Goal: Task Accomplishment & Management: Use online tool/utility

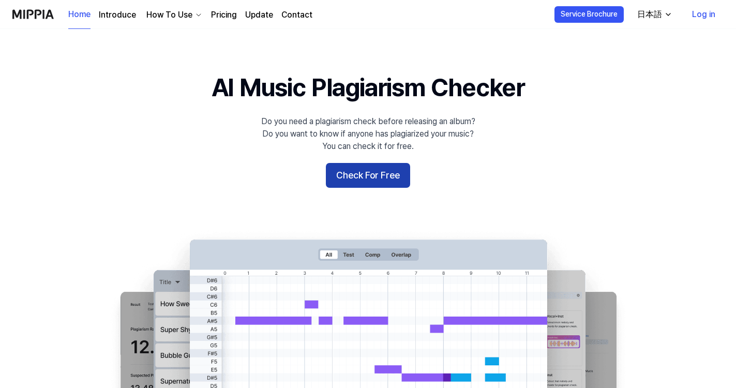
click at [351, 181] on button "Check For Free" at bounding box center [368, 175] width 84 height 25
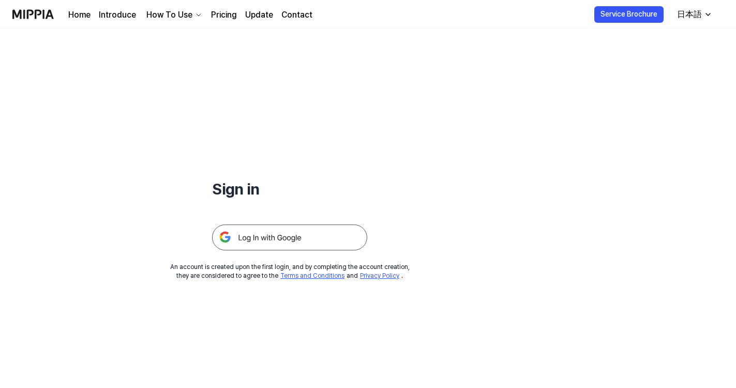
click at [291, 243] on img at bounding box center [289, 238] width 155 height 26
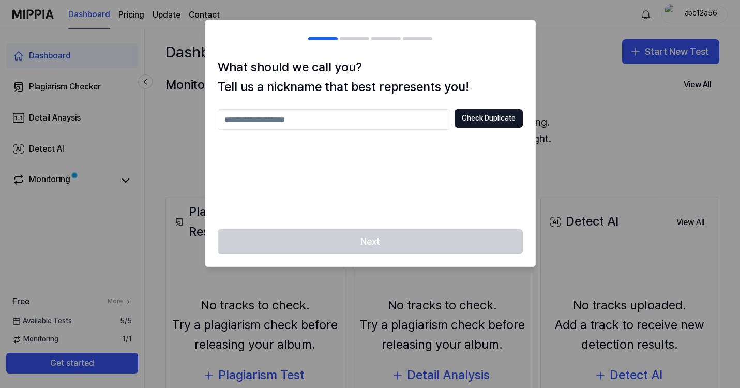
click at [452, 304] on div at bounding box center [370, 194] width 740 height 388
click at [445, 179] on div "Check Duplicate" at bounding box center [370, 163] width 305 height 108
click at [357, 118] on input "text" at bounding box center [334, 119] width 233 height 21
type input "******"
click at [477, 122] on button "Check Duplicate" at bounding box center [489, 118] width 68 height 19
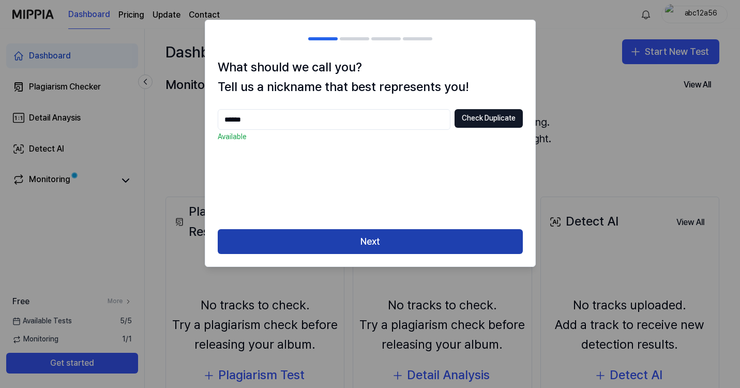
click at [394, 240] on button "Next" at bounding box center [370, 241] width 305 height 25
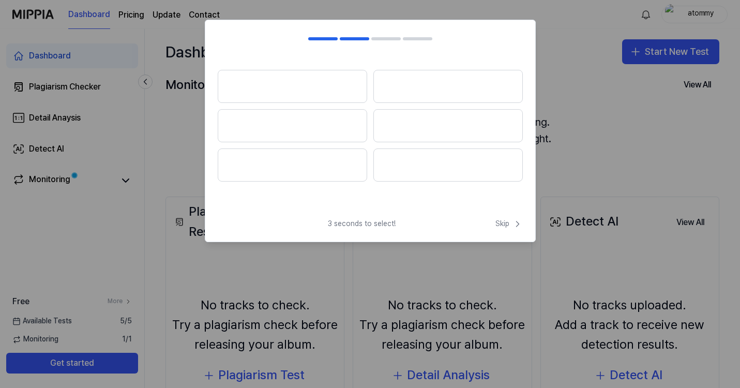
click at [303, 84] on button at bounding box center [293, 86] width 150 height 33
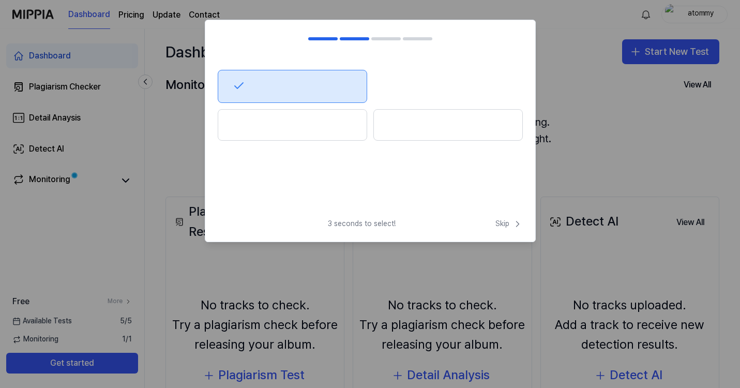
click at [340, 121] on button at bounding box center [293, 125] width 150 height 32
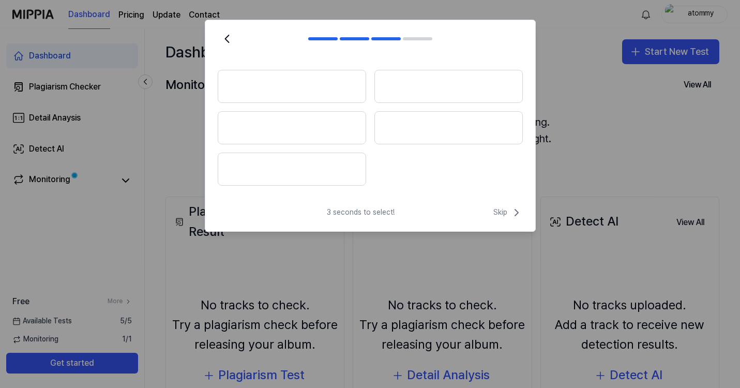
click at [422, 80] on button at bounding box center [449, 86] width 148 height 33
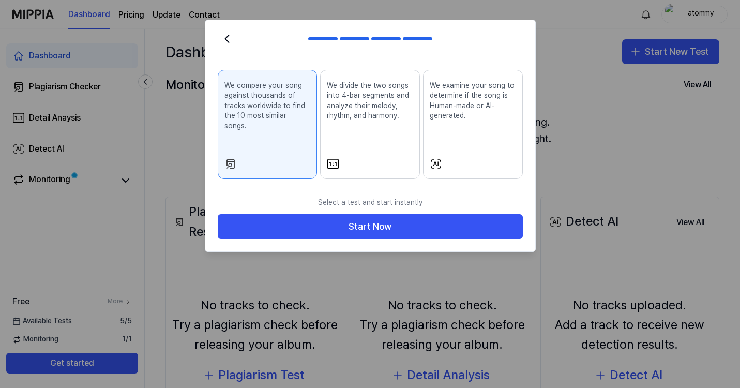
click at [366, 114] on p "We divide the two songs into 4-bar segments and analyze their melody, rhythm, a…" at bounding box center [370, 101] width 86 height 40
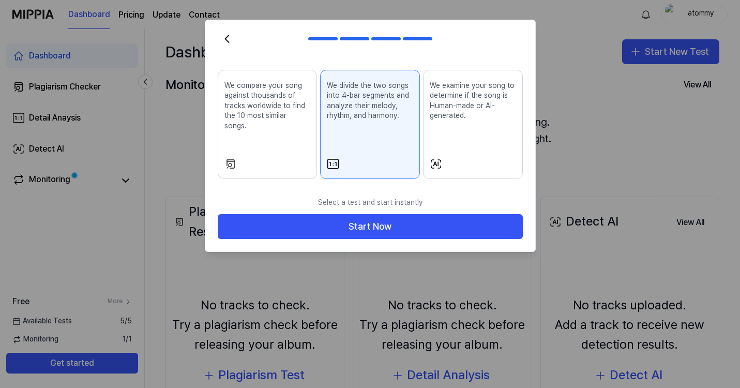
click at [461, 114] on p "We examine your song to determine if the song is Human-made or AI-generated." at bounding box center [473, 101] width 86 height 40
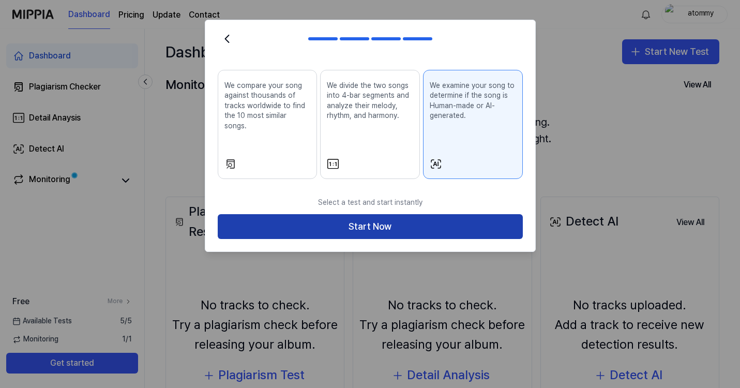
click at [379, 218] on button "Start Now" at bounding box center [370, 226] width 305 height 25
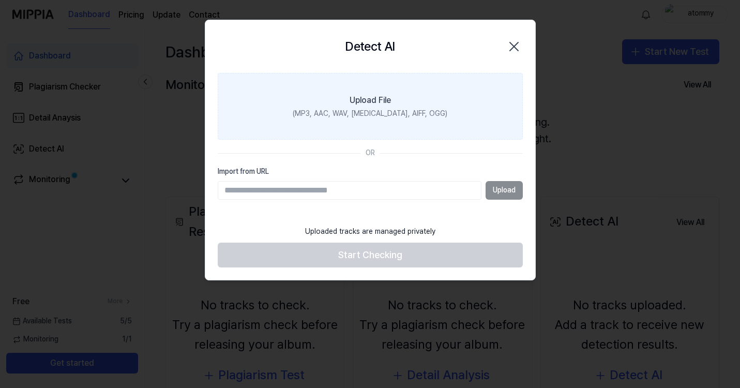
click at [374, 109] on div "(MP3, AAC, WAV, FLAC, AIFF, OGG)" at bounding box center [370, 114] width 155 height 10
click at [0, 0] on input "Upload File (MP3, AAC, WAV, FLAC, AIFF, OGG)" at bounding box center [0, 0] width 0 height 0
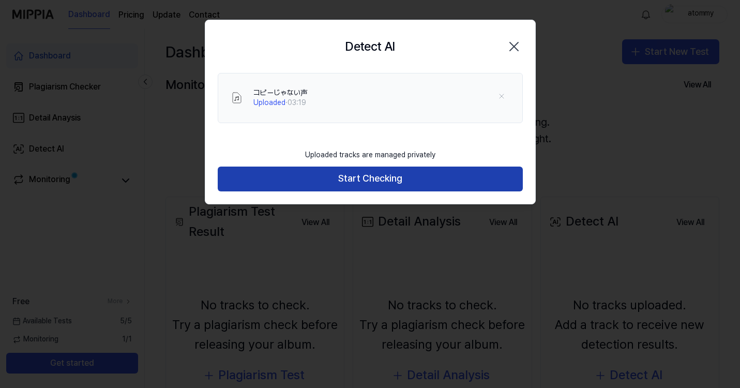
click at [365, 184] on button "Start Checking" at bounding box center [370, 179] width 305 height 25
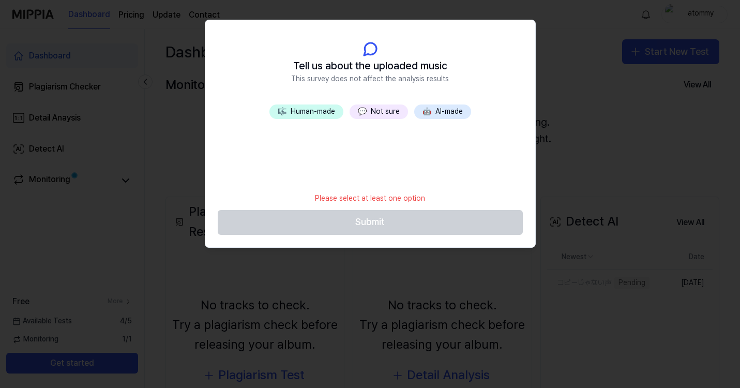
click at [436, 111] on button "🤖 AI-made" at bounding box center [442, 112] width 57 height 14
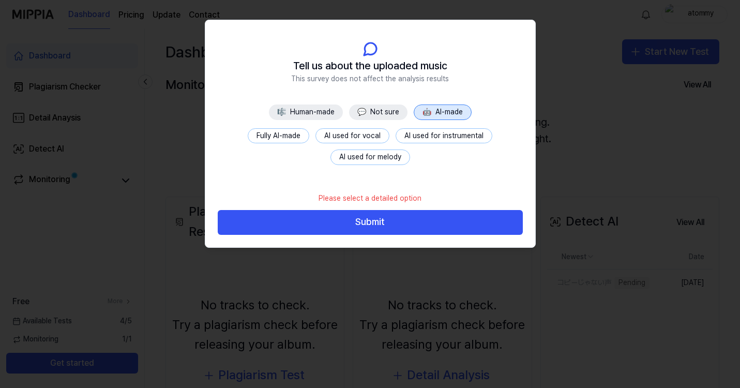
click at [293, 136] on button "Fully AI-made" at bounding box center [279, 136] width 62 height 16
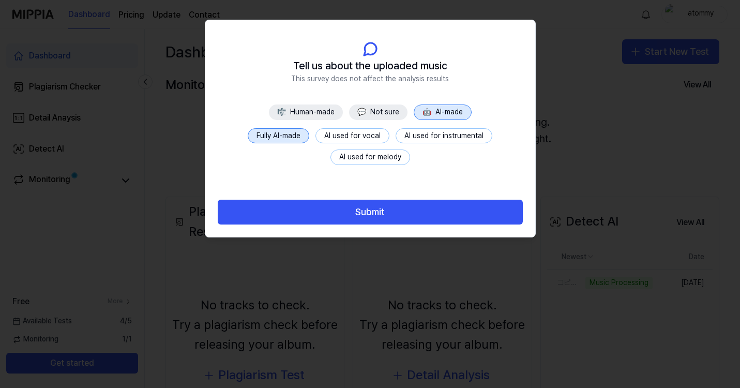
click at [349, 137] on button "AI used for vocal" at bounding box center [353, 136] width 74 height 16
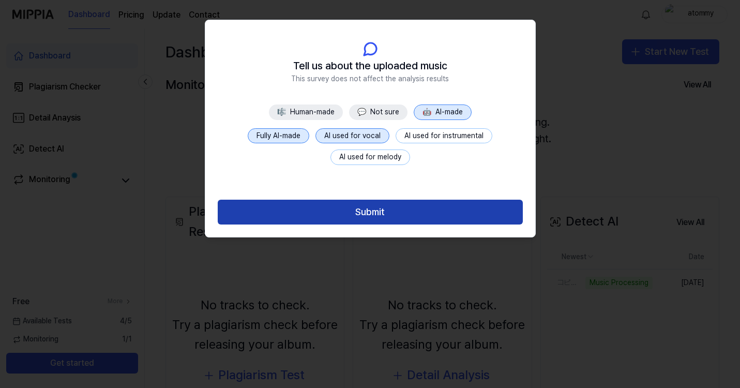
click at [372, 211] on button "Submit" at bounding box center [370, 212] width 305 height 25
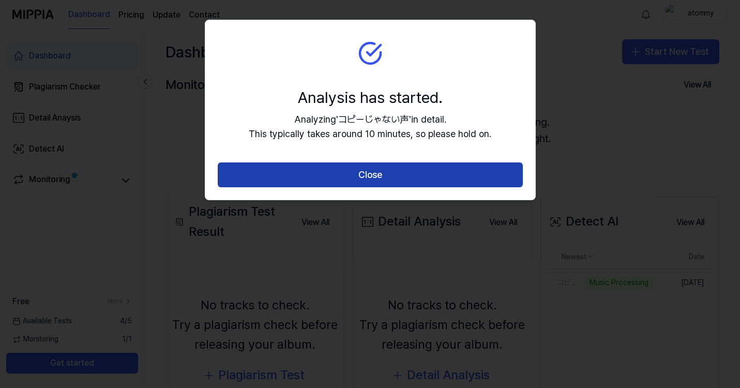
click at [368, 173] on button "Close" at bounding box center [370, 174] width 305 height 25
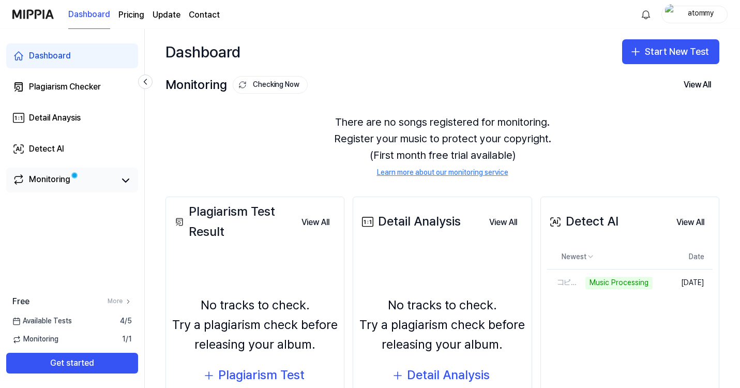
click at [80, 181] on link "Monitoring" at bounding box center [63, 180] width 103 height 14
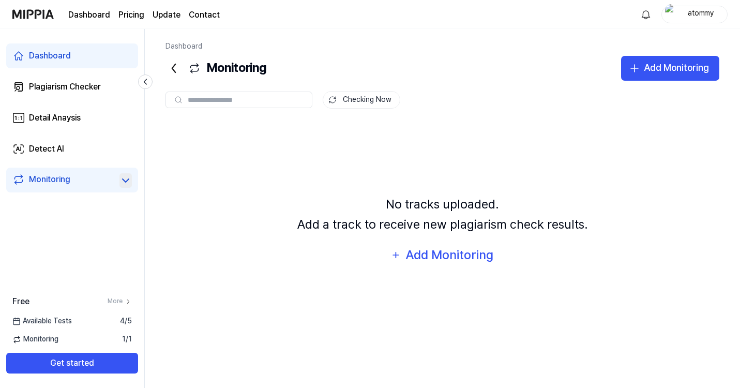
click at [121, 181] on icon at bounding box center [126, 180] width 12 height 12
click at [95, 90] on div "Plagiarism Checker" at bounding box center [65, 87] width 72 height 12
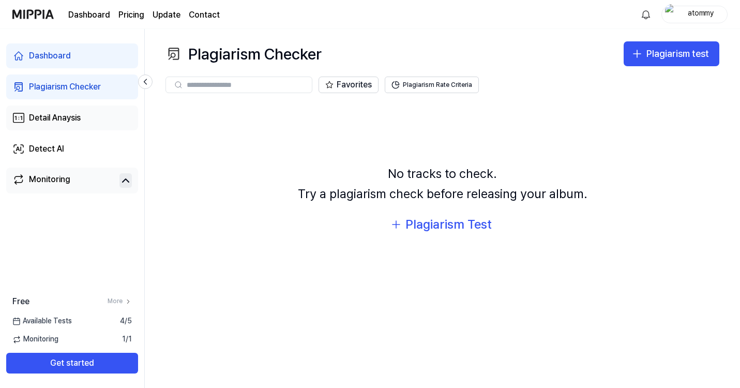
click at [94, 110] on link "Detail Anaysis" at bounding box center [72, 118] width 132 height 25
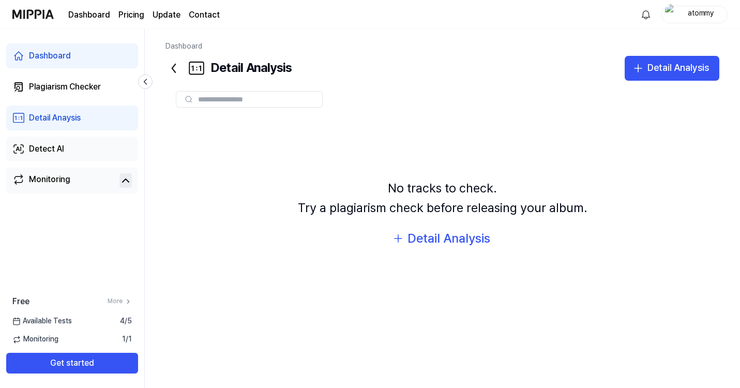
click at [93, 151] on link "Detect AI" at bounding box center [72, 149] width 132 height 25
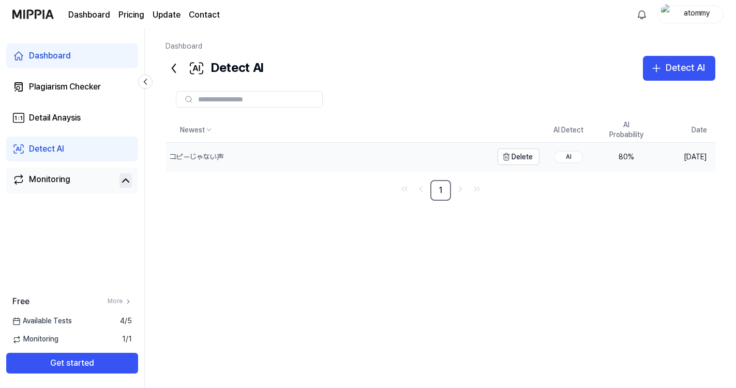
click at [218, 153] on div "コピーじゃない声" at bounding box center [197, 157] width 54 height 10
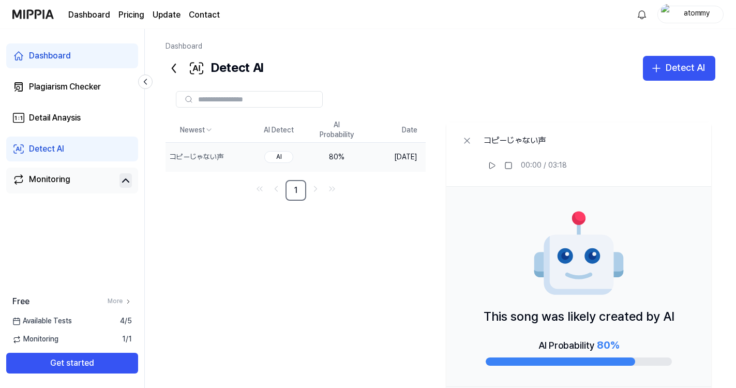
click at [92, 65] on link "Dashboard" at bounding box center [72, 55] width 132 height 25
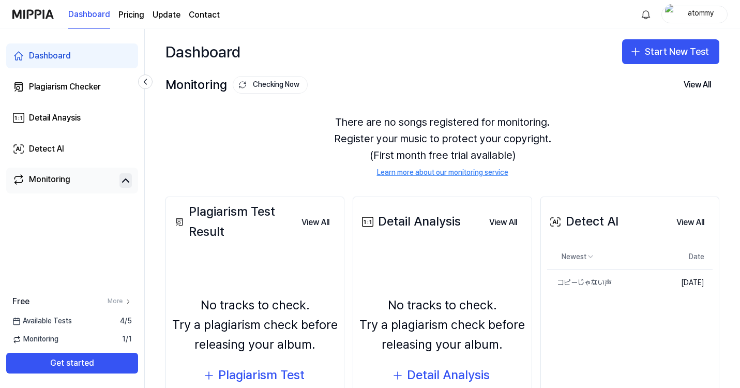
scroll to position [84, 0]
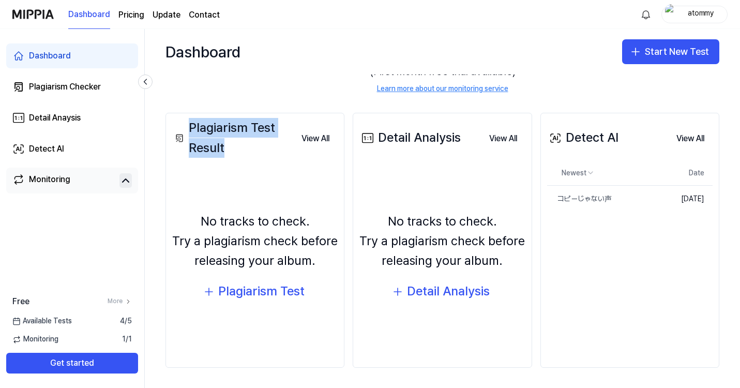
drag, startPoint x: 189, startPoint y: 126, endPoint x: 244, endPoint y: 149, distance: 59.6
click at [244, 149] on div "Plagiarism Test Result" at bounding box center [232, 138] width 121 height 40
drag, startPoint x: 188, startPoint y: 127, endPoint x: 234, endPoint y: 151, distance: 52.1
click at [234, 151] on div "Plagiarism Test Result" at bounding box center [232, 138] width 121 height 40
click at [228, 156] on div at bounding box center [228, 156] width 0 height 0
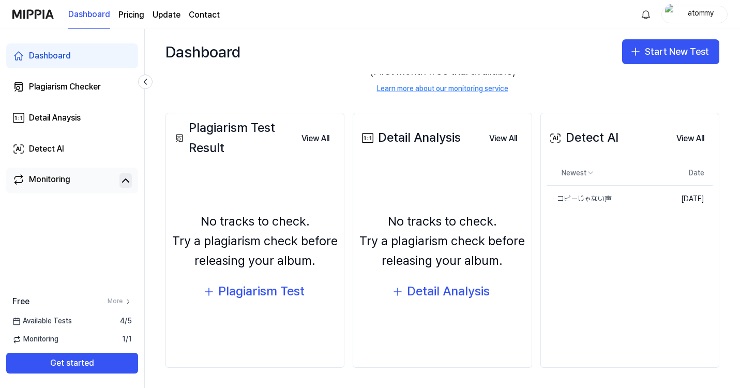
click at [250, 144] on div "Plagiarism Test Result" at bounding box center [232, 138] width 121 height 40
click at [255, 293] on div "Plagiarism Test" at bounding box center [261, 291] width 86 height 20
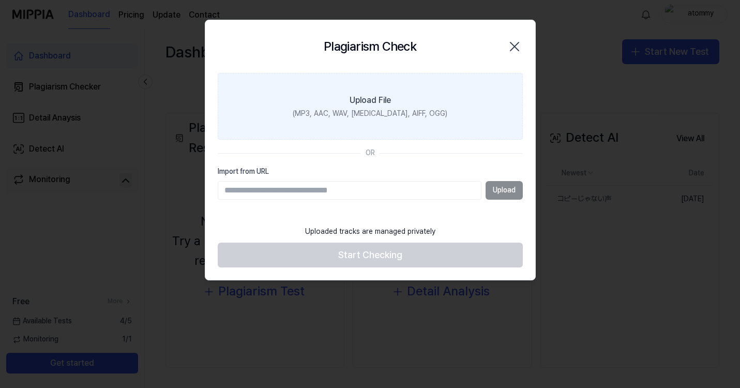
click at [372, 112] on div "(MP3, AAC, WAV, FLAC, AIFF, OGG)" at bounding box center [370, 114] width 155 height 10
click at [0, 0] on input "Upload File (MP3, AAC, WAV, FLAC, AIFF, OGG)" at bounding box center [0, 0] width 0 height 0
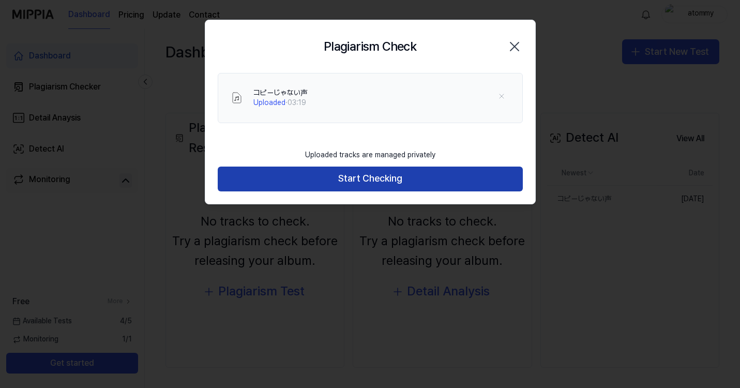
click at [375, 181] on button "Start Checking" at bounding box center [370, 179] width 305 height 25
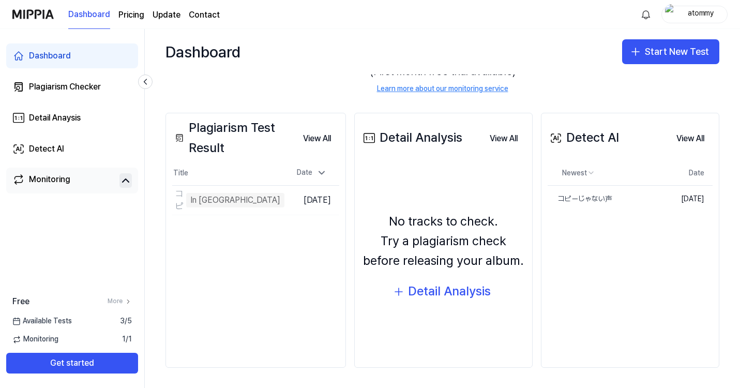
click at [372, 177] on div "No tracks to check. Try a plagiarism check before releasing your album. Detail …" at bounding box center [443, 257] width 165 height 177
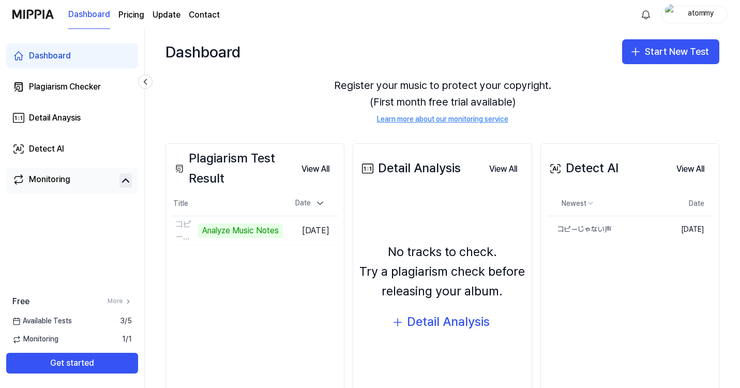
scroll to position [68, 0]
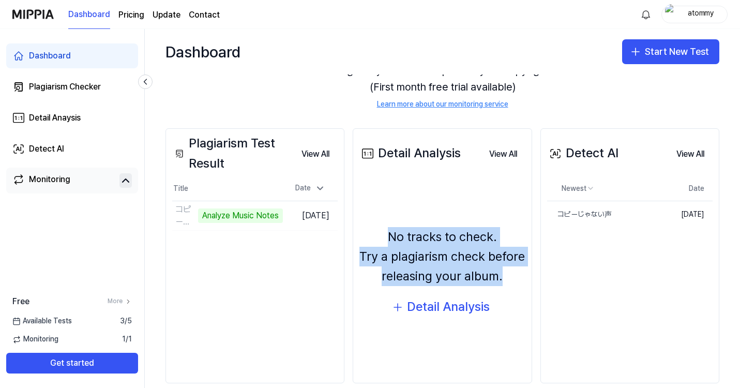
drag, startPoint x: 387, startPoint y: 233, endPoint x: 502, endPoint y: 285, distance: 126.4
click at [502, 286] on div "No tracks to check. Try a plagiarism check before releasing your album." at bounding box center [443, 256] width 166 height 59
click at [496, 285] on div at bounding box center [496, 285] width 0 height 0
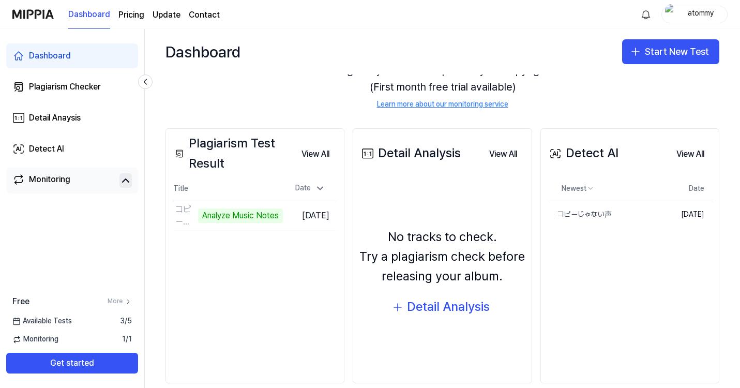
click at [514, 282] on div "No tracks to check. Try a plagiarism check before releasing your album." at bounding box center [443, 256] width 166 height 59
click at [469, 308] on div "Detail Analysis" at bounding box center [448, 307] width 83 height 20
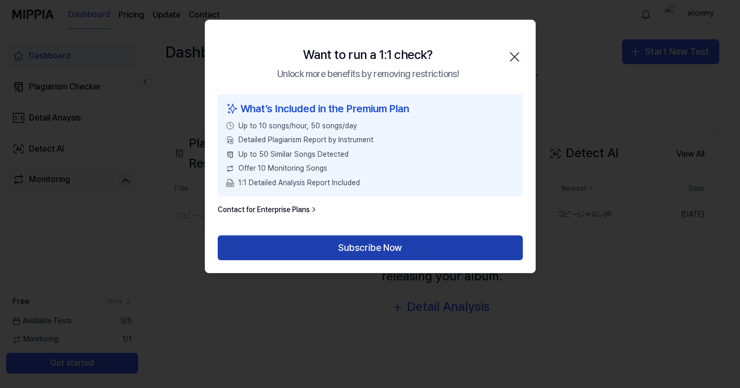
click at [387, 249] on button "Subscribe Now" at bounding box center [370, 247] width 305 height 25
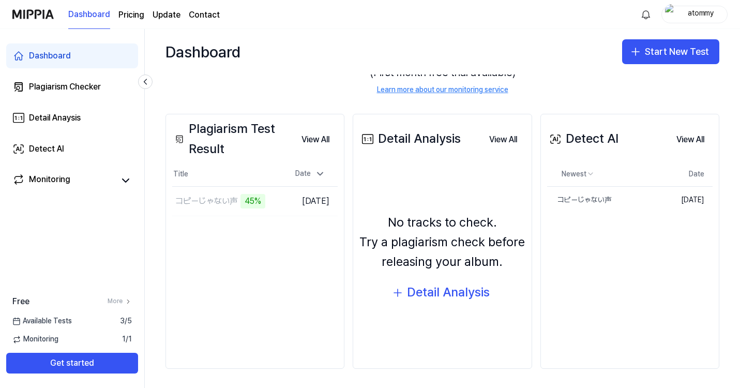
scroll to position [84, 0]
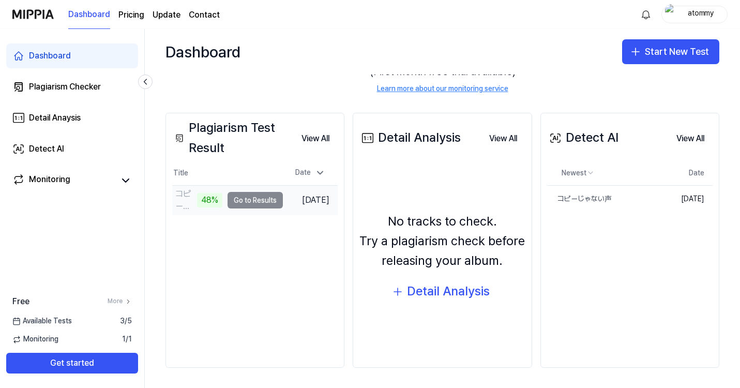
click at [253, 201] on td "コピーじゃない声 48% Go to Results" at bounding box center [227, 200] width 111 height 29
click at [250, 197] on td "コピーじゃない声 49% Go to Results" at bounding box center [227, 200] width 111 height 29
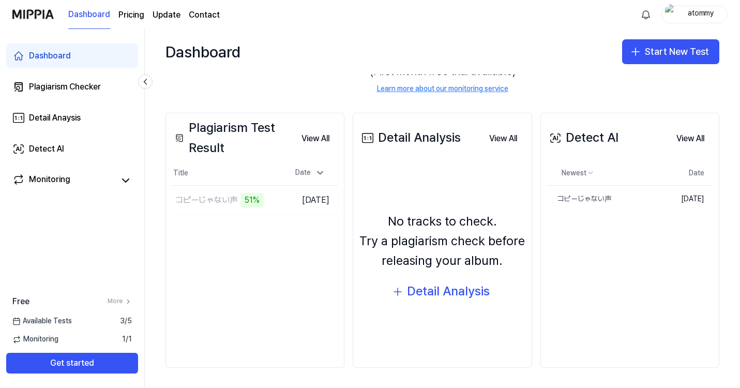
click at [248, 217] on div "Plagiarism Test Result View All Plagiarism Test Result Title Date コピーじゃない声 51…" at bounding box center [255, 240] width 179 height 255
click at [199, 200] on div "51%" at bounding box center [210, 200] width 23 height 14
click at [240, 200] on td "コピーじゃない声 51% Go to Results" at bounding box center [227, 200] width 111 height 29
click at [242, 234] on div "Plagiarism Test Result View All Plagiarism Test Result Title Date コピーじゃない声 51…" at bounding box center [255, 240] width 179 height 255
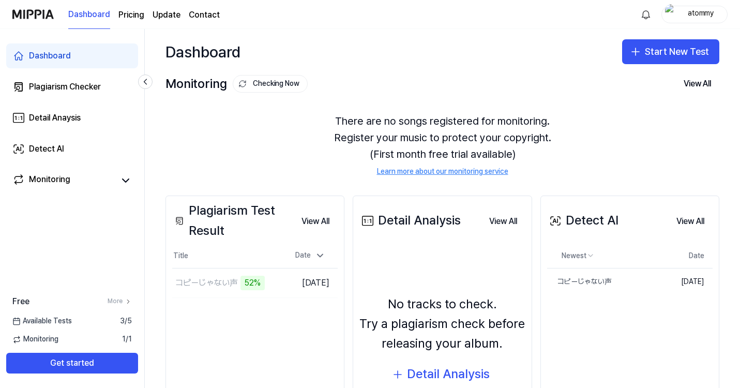
scroll to position [0, 0]
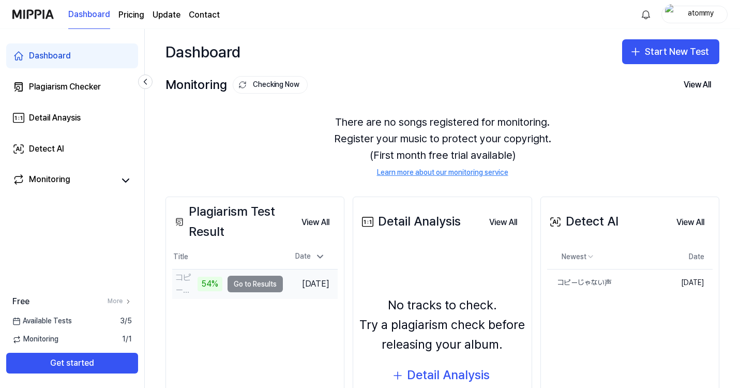
click at [252, 284] on td "コピーじゃない声 54% Go to Results" at bounding box center [227, 284] width 111 height 29
click at [296, 281] on td "[DATE]" at bounding box center [310, 284] width 55 height 29
click at [251, 281] on td "コピーじゃない声 54% Go to Results" at bounding box center [227, 284] width 111 height 29
click at [248, 321] on div "Plagiarism Test Result View All Plagiarism Test Result Title Date コピーじゃない声 55…" at bounding box center [255, 324] width 179 height 255
click at [314, 225] on button "View All" at bounding box center [315, 222] width 44 height 21
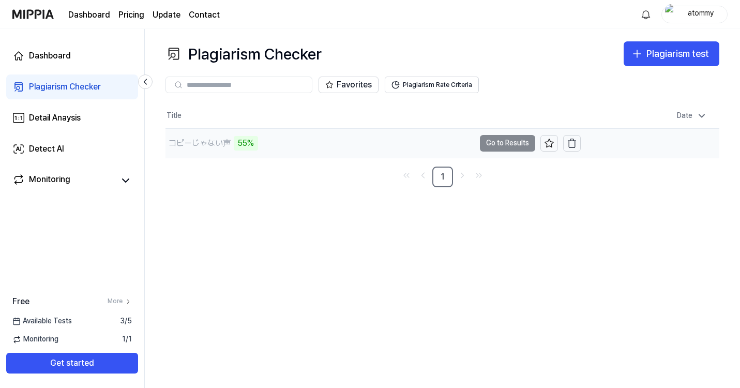
click at [501, 141] on td "コピーじゃない声 55% Go to Results" at bounding box center [373, 143] width 415 height 29
click at [501, 141] on td "コピーじゃない声 59% Go to Results" at bounding box center [373, 143] width 415 height 29
click at [504, 141] on td "コピーじゃない声 59% Go to Results" at bounding box center [373, 143] width 415 height 29
click at [408, 145] on div "コピーじゃない声 59%" at bounding box center [320, 143] width 309 height 29
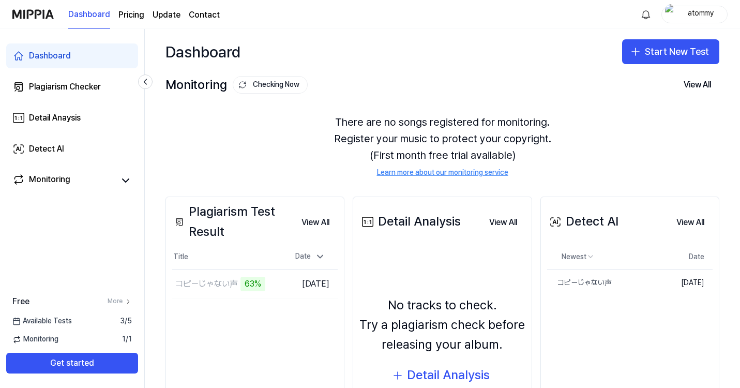
scroll to position [84, 0]
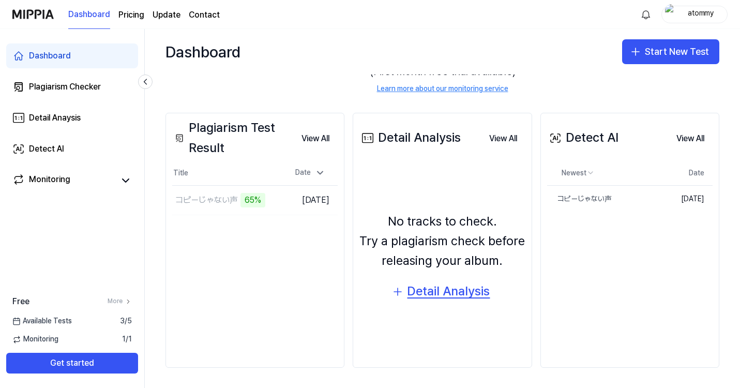
click at [433, 297] on div "Detail Analysis" at bounding box center [448, 291] width 83 height 20
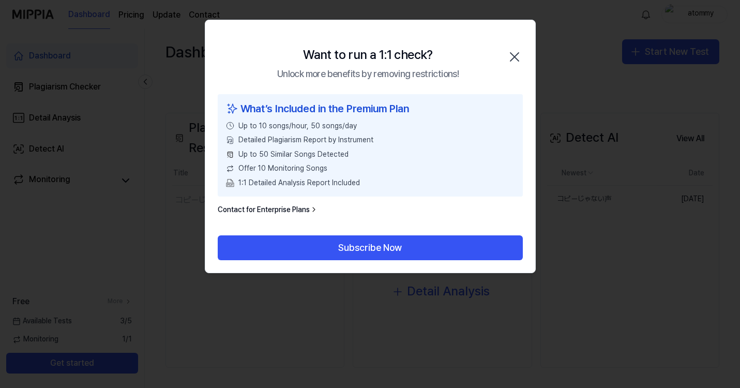
click at [515, 56] on icon "button" at bounding box center [515, 57] width 8 height 8
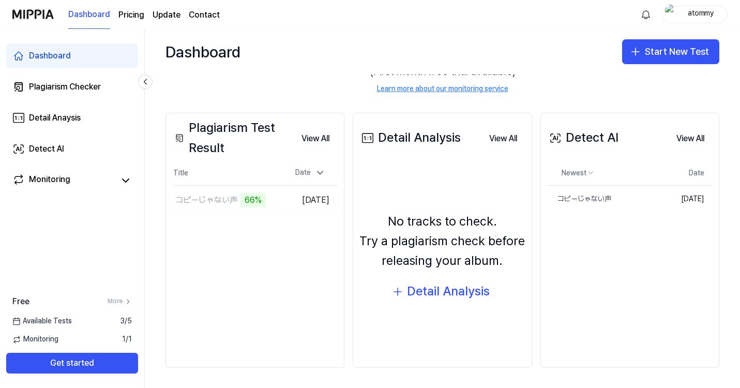
click at [280, 273] on div "Plagiarism Test Result View All Plagiarism Test Result Title Date コピーじゃない声 66…" at bounding box center [255, 240] width 179 height 255
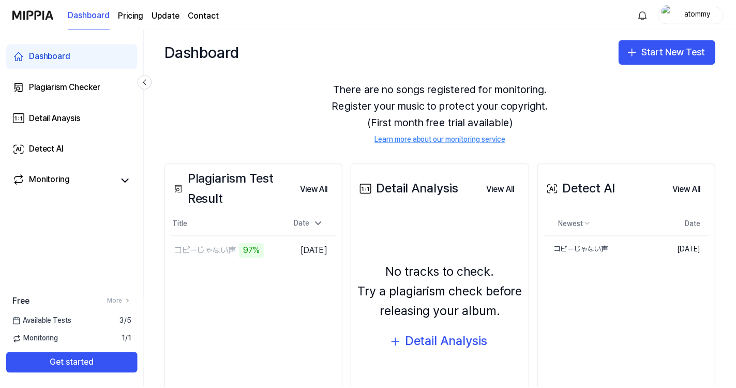
scroll to position [0, 0]
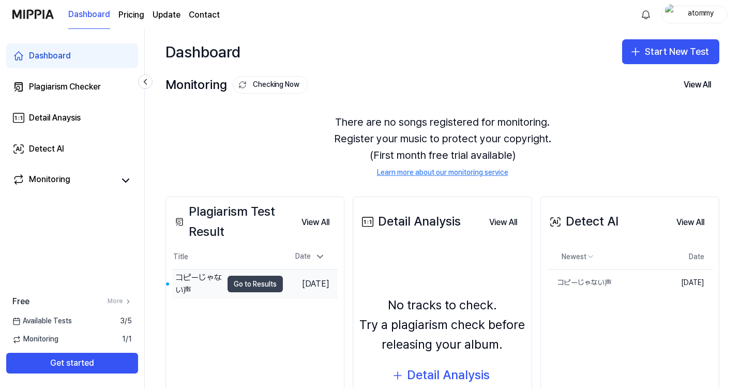
click at [232, 281] on button "Go to Results" at bounding box center [255, 284] width 55 height 17
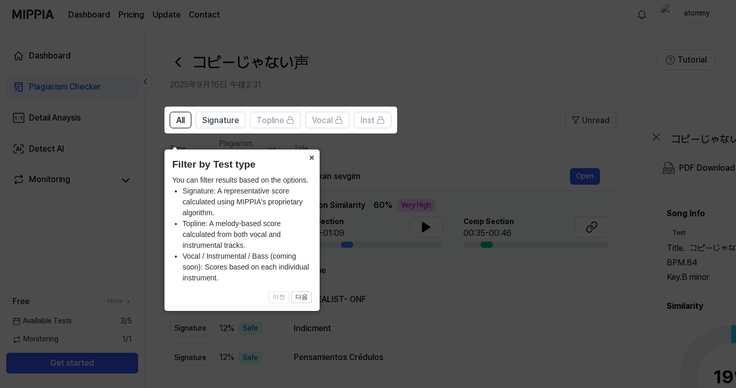
click at [310, 150] on button "×" at bounding box center [311, 157] width 17 height 14
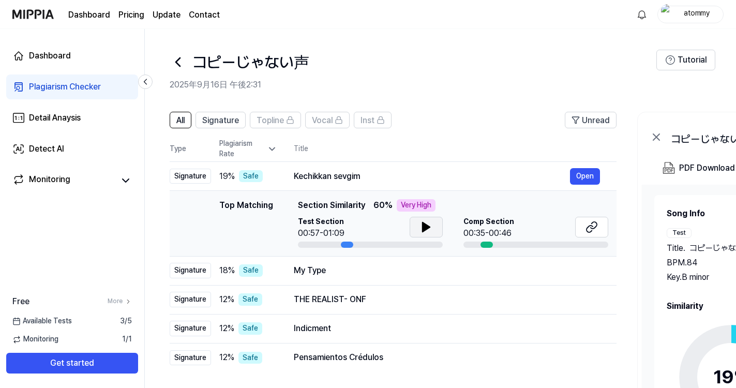
click at [426, 228] on icon at bounding box center [426, 226] width 7 height 9
click at [427, 228] on icon at bounding box center [428, 227] width 2 height 8
click at [506, 227] on div "00:35-00:46" at bounding box center [489, 233] width 51 height 12
click at [593, 228] on icon at bounding box center [592, 227] width 12 height 12
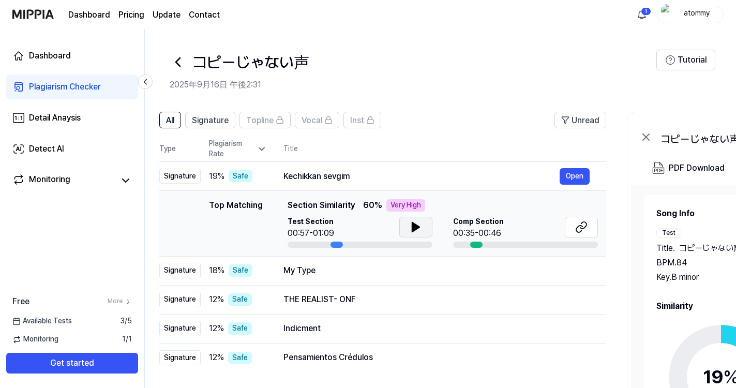
drag, startPoint x: 343, startPoint y: 243, endPoint x: 333, endPoint y: 242, distance: 9.9
click at [333, 242] on div at bounding box center [337, 245] width 12 height 6
click at [323, 243] on div at bounding box center [360, 245] width 145 height 6
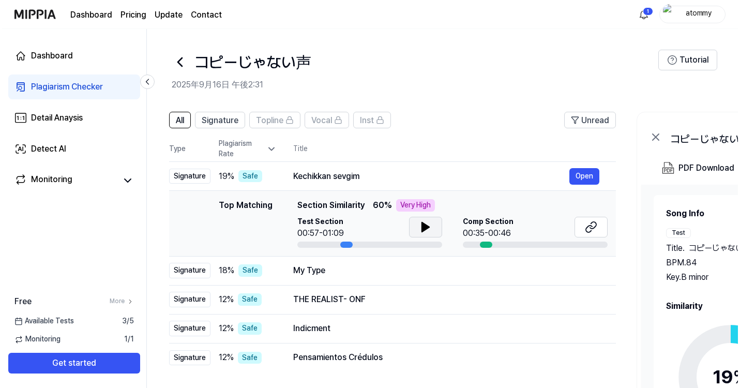
scroll to position [0, 0]
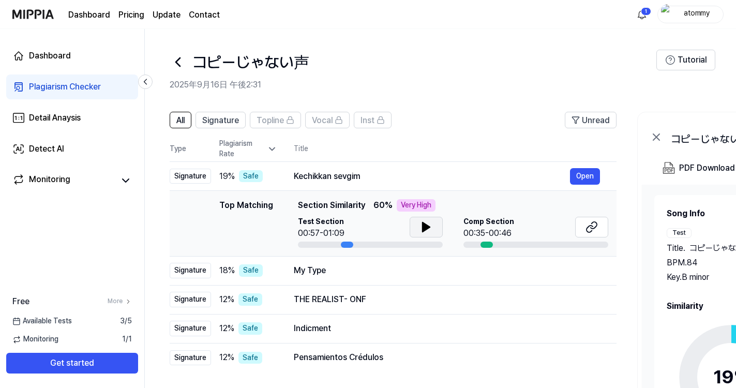
drag, startPoint x: 332, startPoint y: 242, endPoint x: 349, endPoint y: 249, distance: 18.3
click at [349, 249] on td "Top Matching Top Matching Section Similarity 60 % Very High Test Section 00:57-…" at bounding box center [393, 224] width 447 height 66
click at [584, 177] on button "Open" at bounding box center [585, 176] width 30 height 17
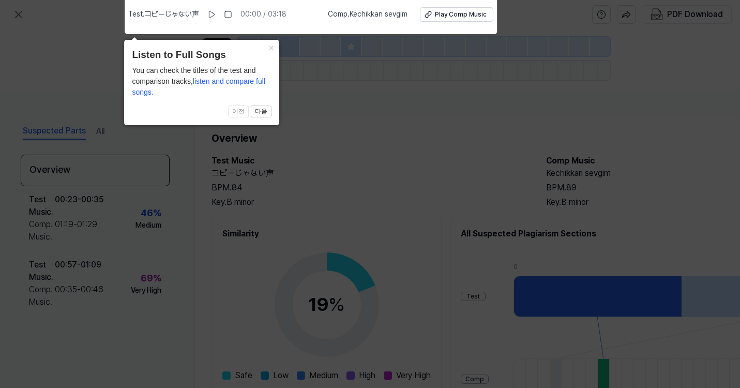
click at [362, 144] on icon at bounding box center [370, 191] width 740 height 393
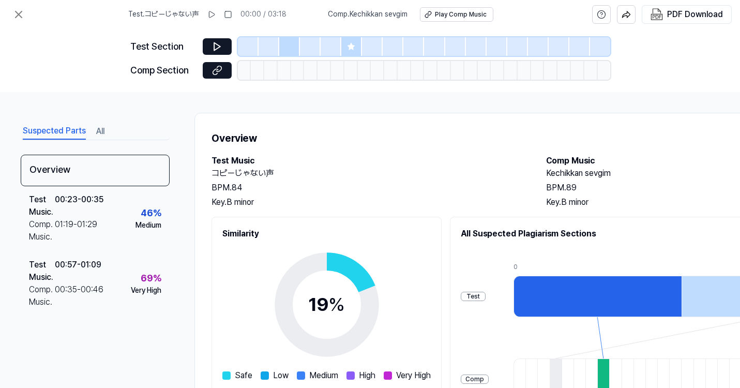
scroll to position [165, 0]
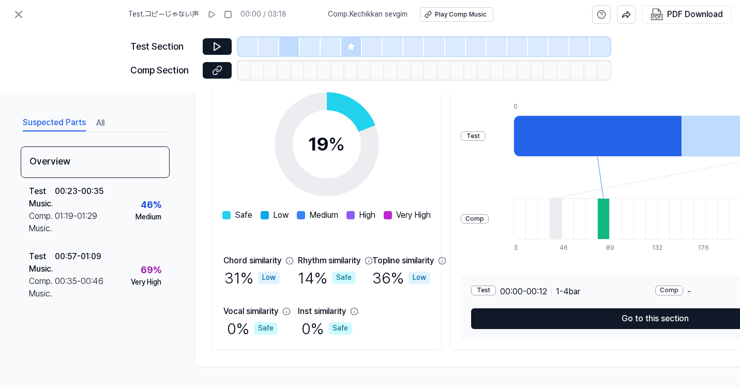
click at [486, 131] on div "Test" at bounding box center [473, 136] width 25 height 10
click at [561, 129] on div "Test Comp 0 12 23 3 14 25 35 46 57 68 79 89 100 111 122 132 143 154 165 176 186…" at bounding box center [655, 178] width 389 height 166
click at [609, 220] on div at bounding box center [604, 218] width 12 height 41
click at [489, 216] on div "Comp" at bounding box center [475, 219] width 28 height 10
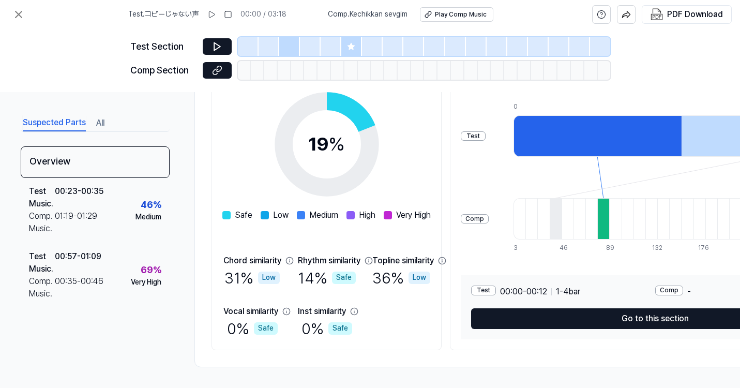
click at [536, 340] on div "All Suspected Plagiarism Sections Test Comp 0 12 23 3 14 25 35 46 57 68 79 89 1…" at bounding box center [655, 203] width 410 height 294
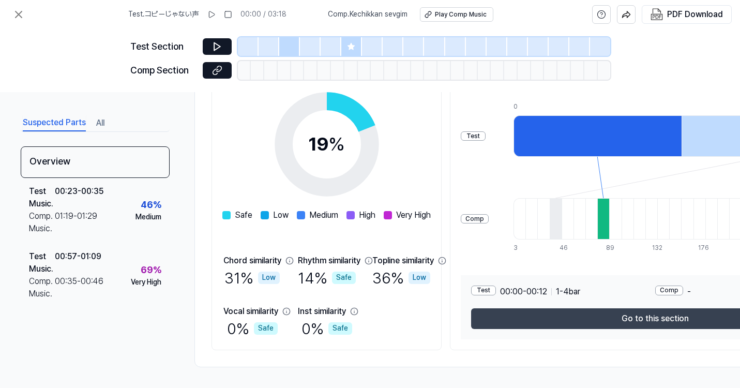
click at [555, 318] on button "Go to this section" at bounding box center [655, 318] width 368 height 21
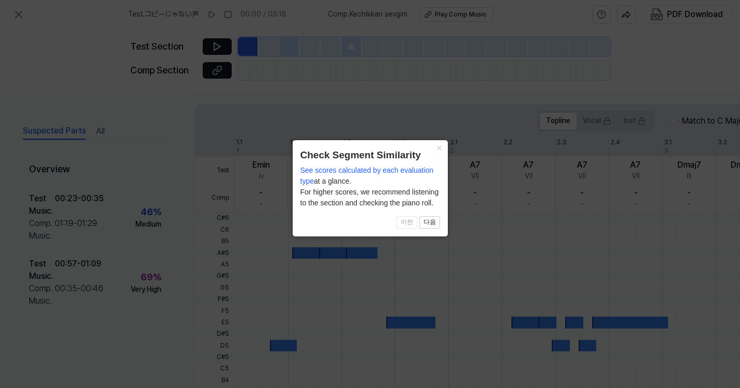
scroll to position [304, 0]
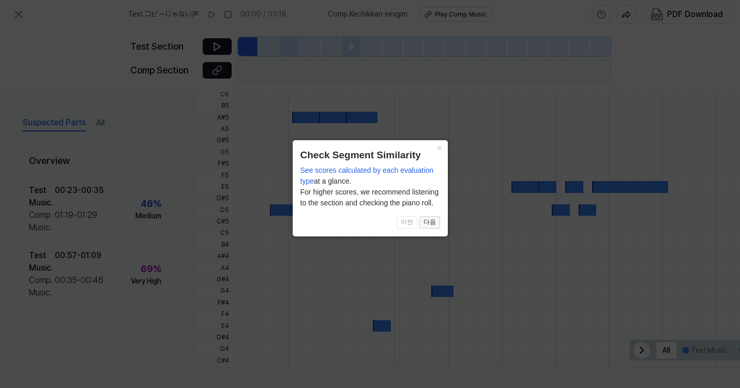
click at [433, 229] on button "다음" at bounding box center [430, 222] width 21 height 12
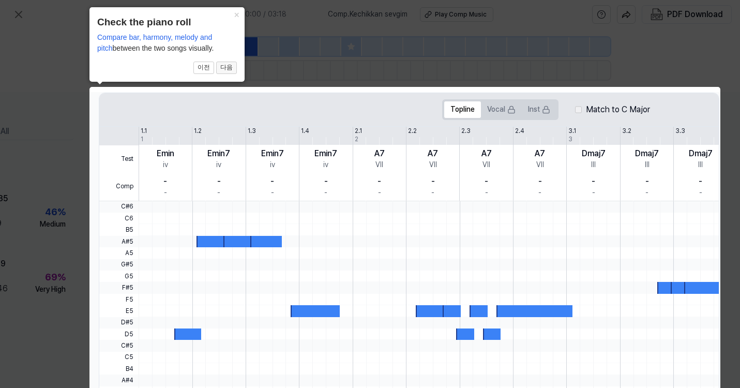
click at [230, 69] on button "다음" at bounding box center [226, 68] width 21 height 12
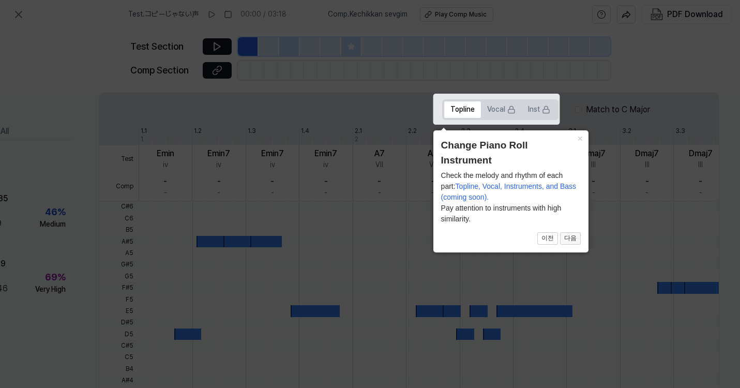
click at [570, 236] on button "다음" at bounding box center [570, 238] width 21 height 12
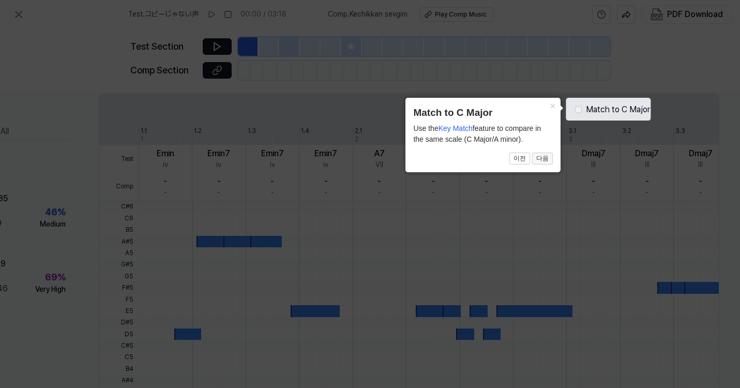
click at [542, 158] on button "다음" at bounding box center [542, 159] width 21 height 12
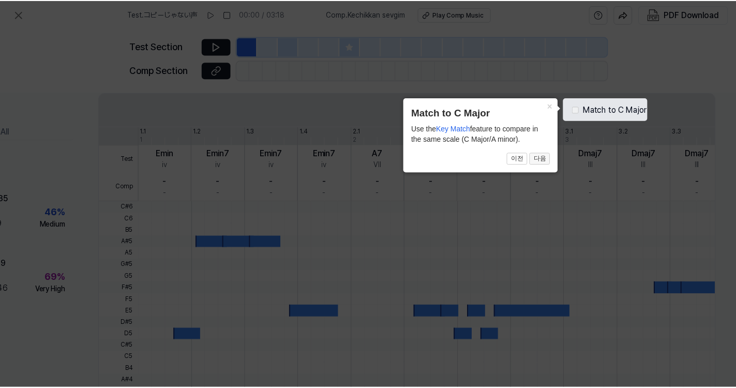
scroll to position [304, 100]
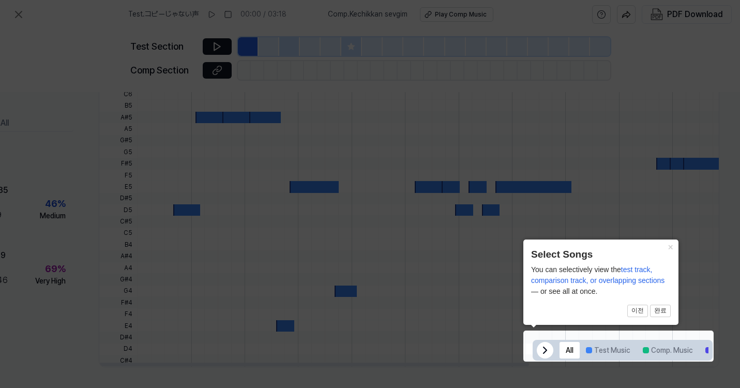
click at [539, 344] on icon at bounding box center [545, 350] width 12 height 12
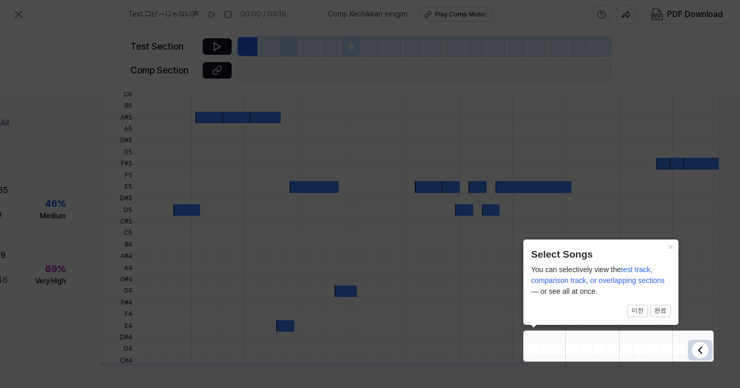
click at [698, 344] on icon at bounding box center [700, 350] width 12 height 12
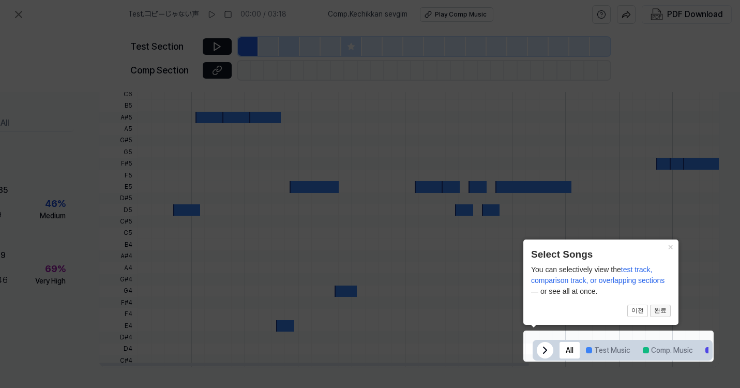
click at [663, 310] on button "완료" at bounding box center [660, 311] width 21 height 12
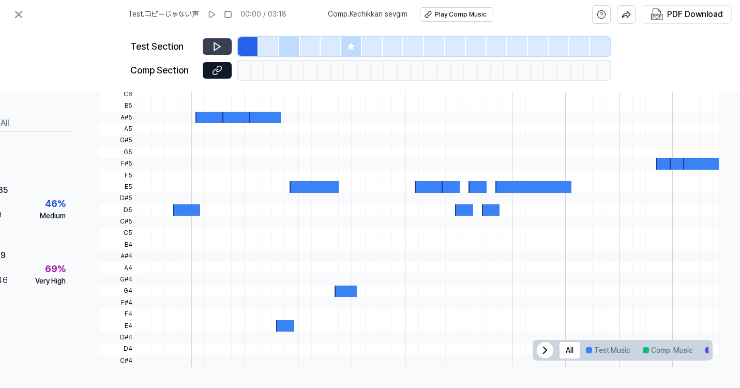
click at [216, 42] on icon at bounding box center [217, 46] width 10 height 10
click at [659, 350] on button "Comp. Music" at bounding box center [668, 350] width 63 height 17
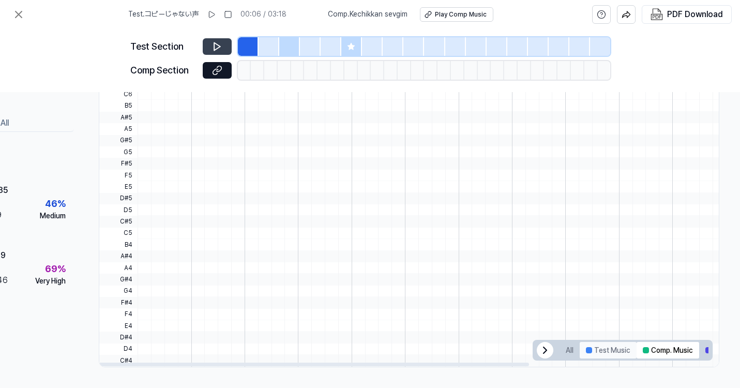
click at [614, 343] on button "Test Music" at bounding box center [608, 350] width 57 height 17
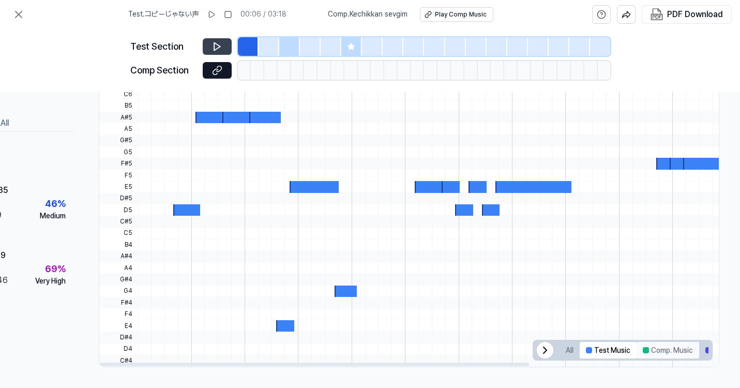
click at [665, 346] on button "Comp. Music" at bounding box center [668, 350] width 63 height 17
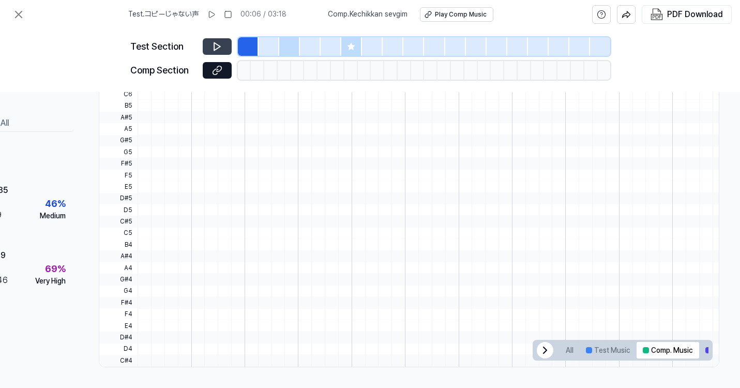
click at [221, 46] on icon at bounding box center [217, 46] width 10 height 10
click at [218, 68] on icon at bounding box center [217, 70] width 10 height 10
click at [22, 11] on icon at bounding box center [18, 14] width 12 height 12
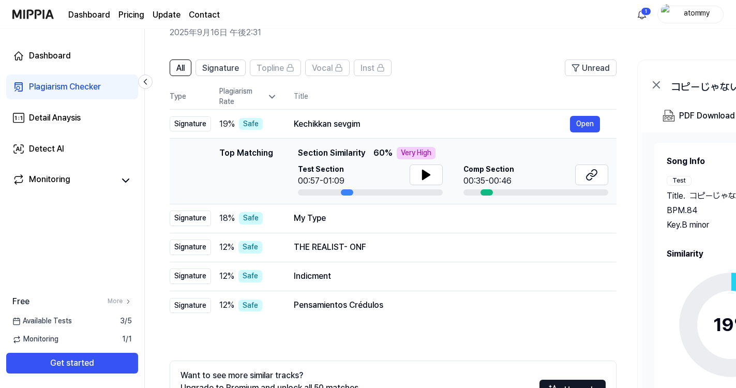
scroll to position [74, 0]
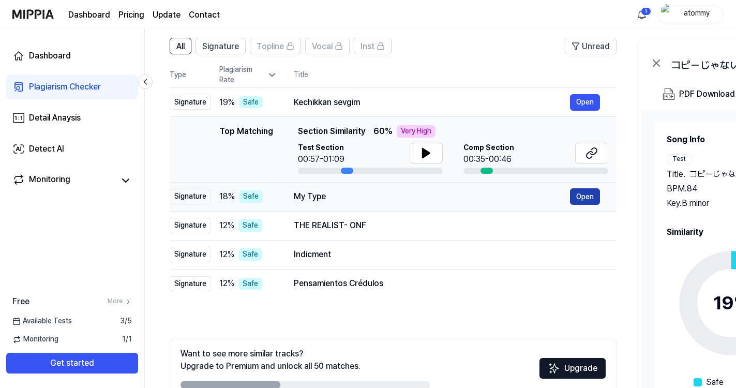
click at [584, 200] on button "Open" at bounding box center [585, 196] width 30 height 17
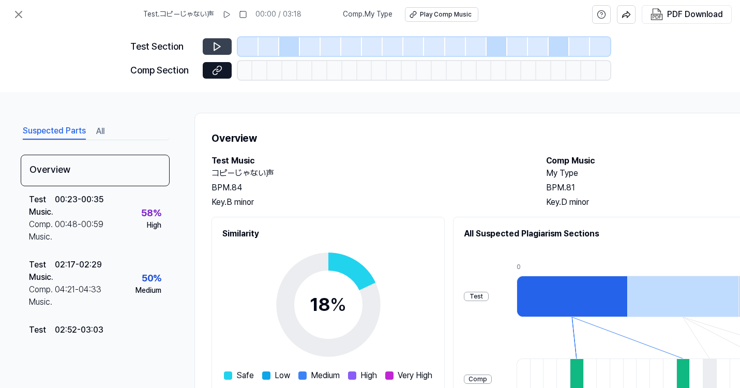
click at [226, 48] on button at bounding box center [217, 46] width 29 height 17
click at [219, 46] on icon at bounding box center [217, 47] width 6 height 8
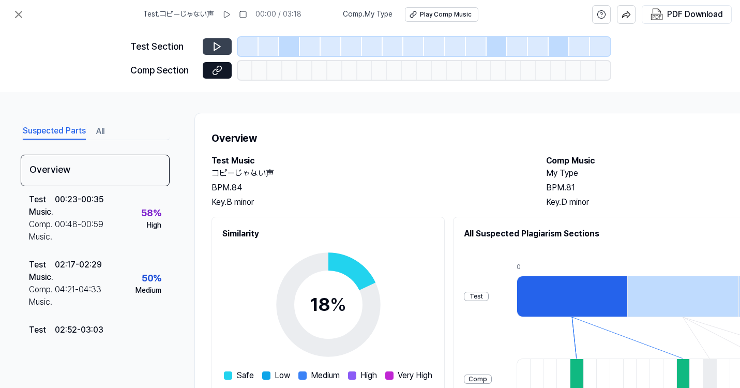
click at [219, 46] on icon at bounding box center [217, 47] width 6 height 8
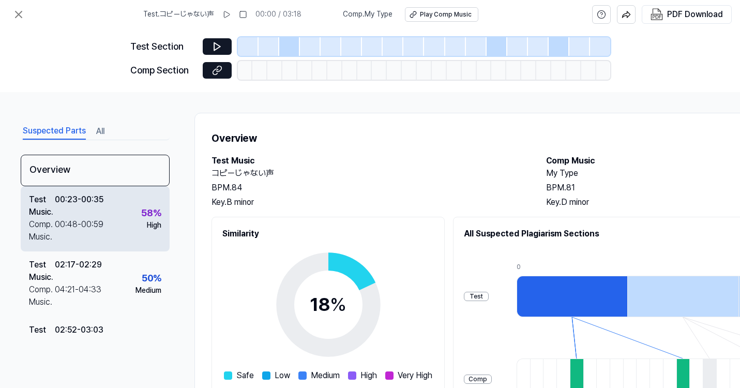
click at [96, 217] on div "00:23 - 00:35" at bounding box center [79, 205] width 49 height 25
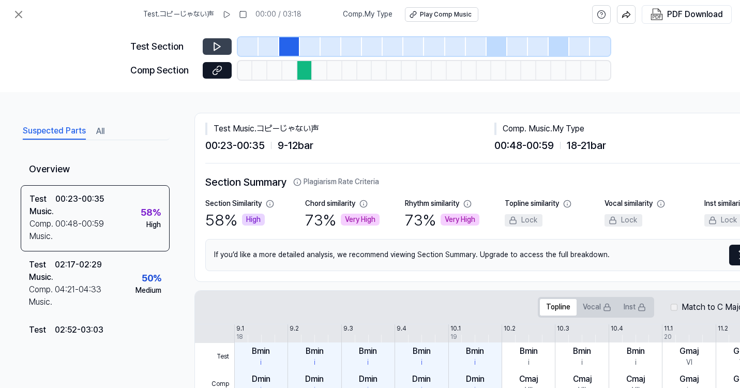
click at [214, 48] on icon at bounding box center [217, 47] width 6 height 8
click at [215, 48] on icon at bounding box center [216, 46] width 2 height 7
click at [217, 69] on icon at bounding box center [215, 72] width 5 height 6
click at [20, 16] on icon at bounding box center [19, 14] width 6 height 6
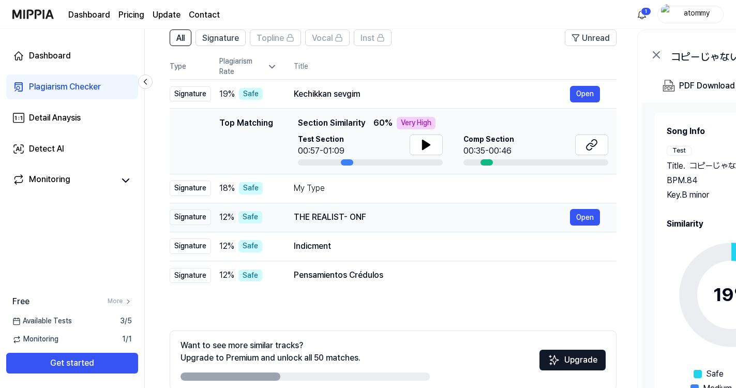
scroll to position [133, 0]
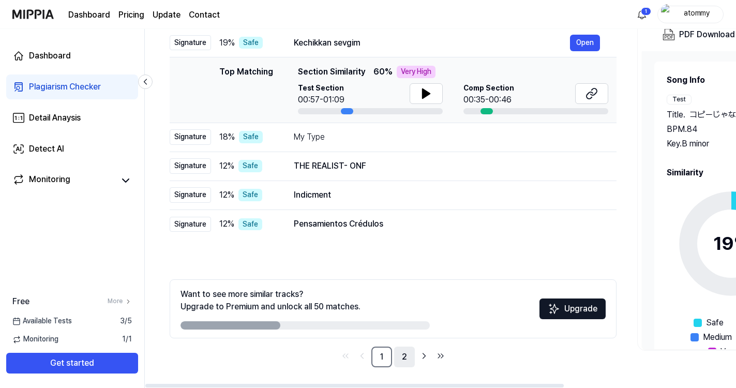
click at [404, 360] on link "2" at bounding box center [404, 357] width 21 height 21
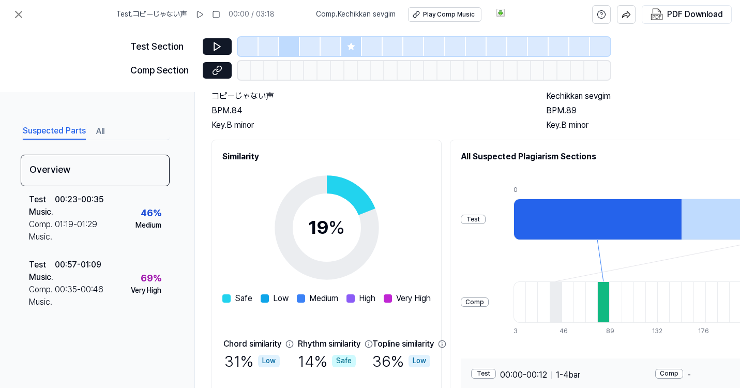
scroll to position [165, 0]
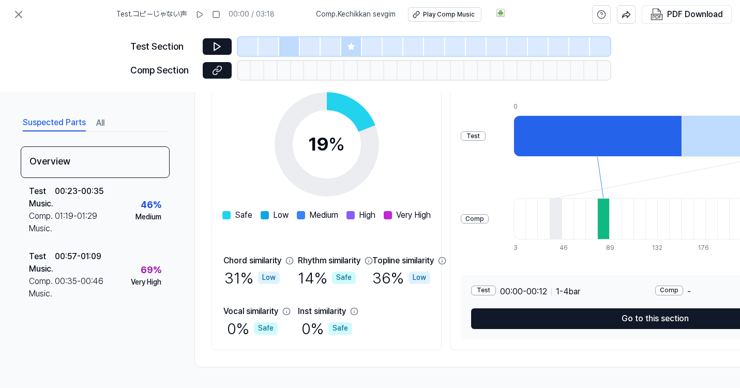
click at [609, 216] on div at bounding box center [604, 218] width 12 height 41
click at [351, 48] on icon at bounding box center [351, 46] width 7 height 7
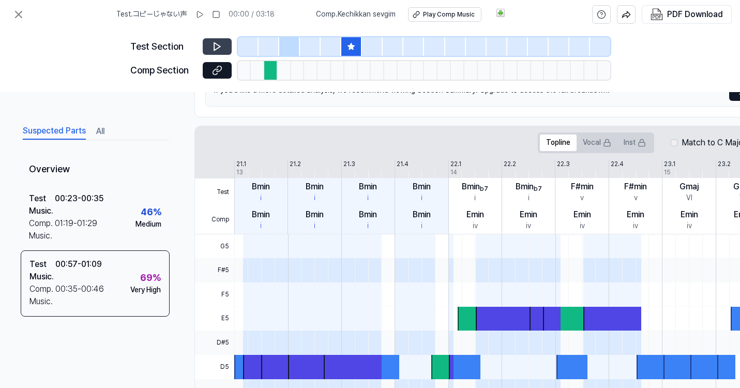
click at [220, 45] on icon at bounding box center [217, 46] width 10 height 10
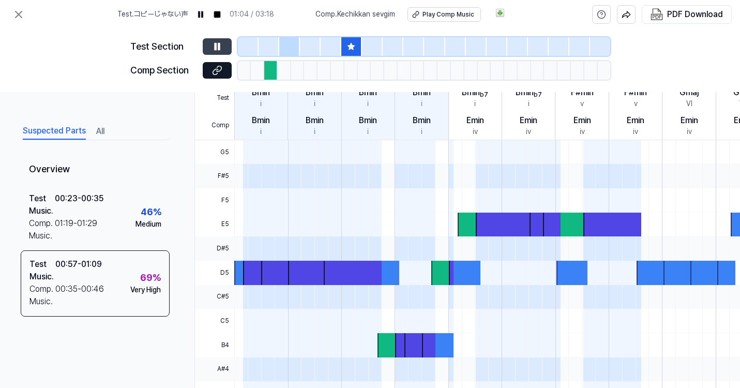
scroll to position [264, 0]
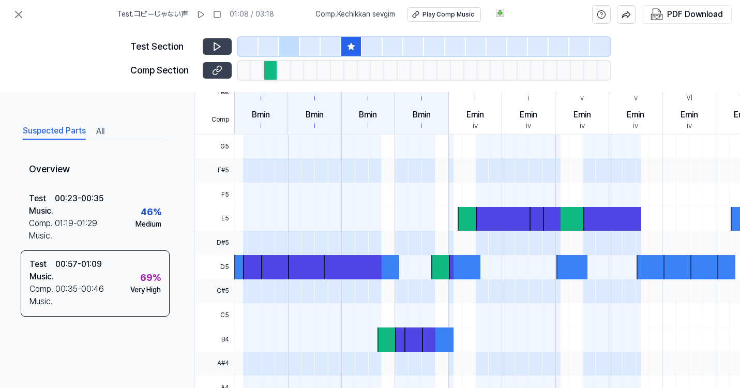
click at [217, 70] on icon at bounding box center [215, 72] width 5 height 6
click at [221, 45] on icon at bounding box center [217, 46] width 10 height 10
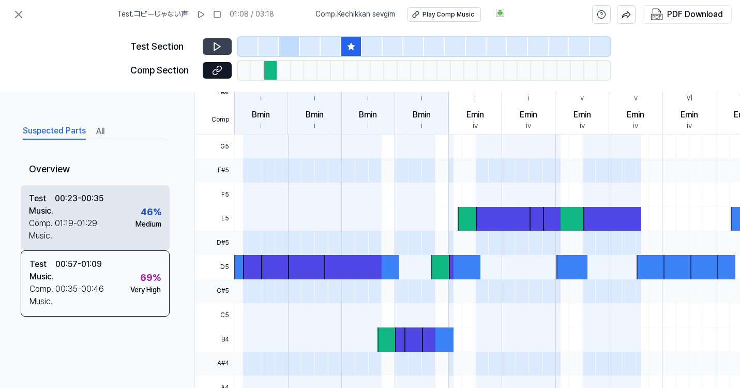
click at [151, 240] on div "Test Music . 00:23 - 00:35 Comp. Music . 01:19 - 01:29 46 % Medium" at bounding box center [95, 217] width 149 height 65
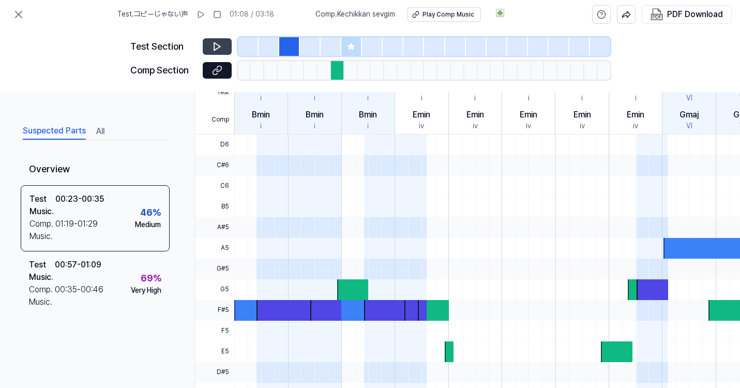
click at [221, 44] on icon at bounding box center [217, 46] width 10 height 10
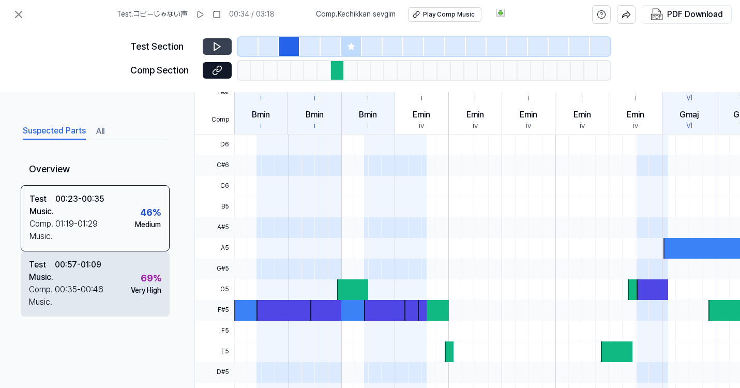
click at [135, 289] on div "Very High" at bounding box center [146, 291] width 31 height 10
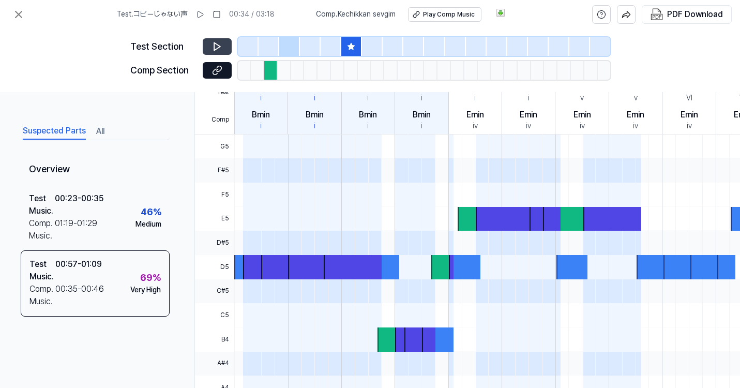
click at [215, 44] on icon at bounding box center [217, 47] width 6 height 8
click at [215, 44] on icon at bounding box center [216, 46] width 2 height 7
click at [20, 14] on icon at bounding box center [18, 14] width 12 height 12
click at [20, 11] on icon at bounding box center [18, 14] width 12 height 12
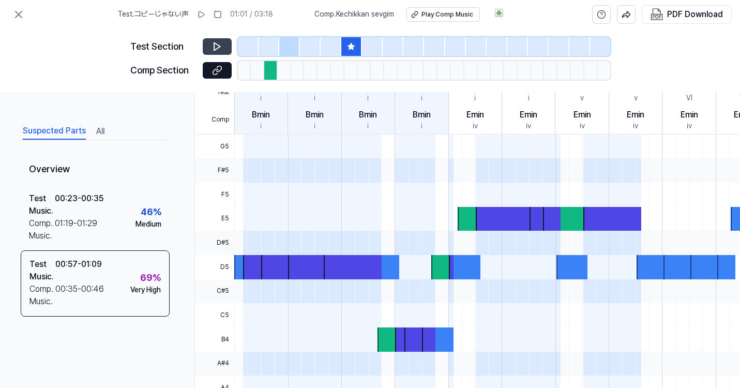
click at [67, 32] on div "Test Section Comp Section" at bounding box center [370, 60] width 740 height 63
click at [19, 13] on icon at bounding box center [19, 14] width 6 height 6
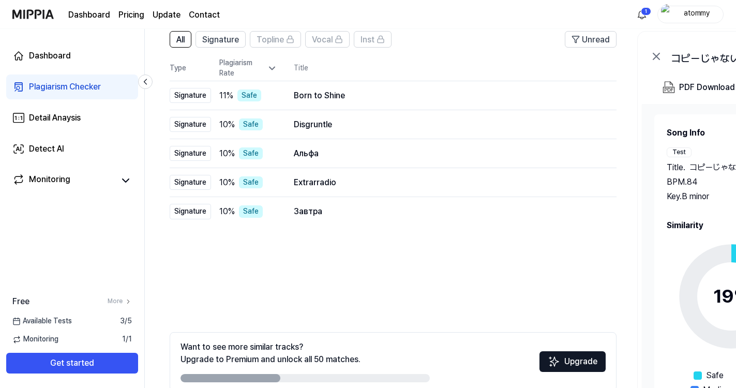
scroll to position [133, 0]
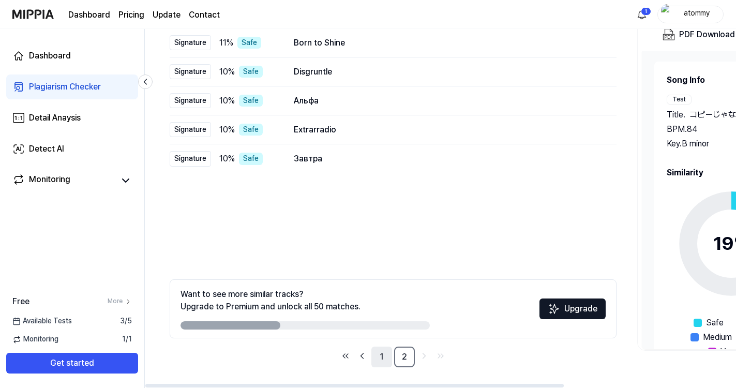
click at [382, 355] on link "1" at bounding box center [381, 357] width 21 height 21
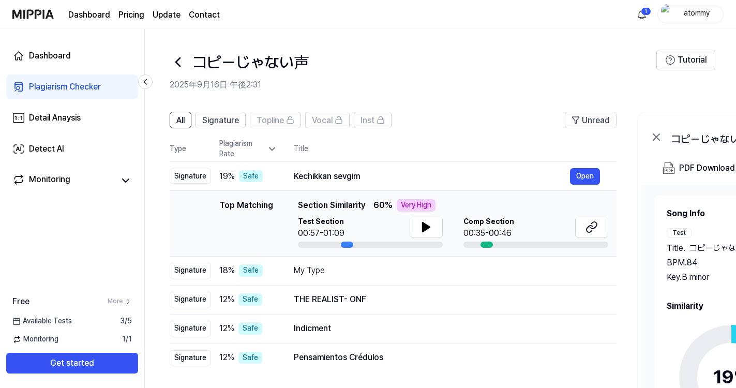
click at [176, 61] on icon at bounding box center [178, 62] width 4 height 8
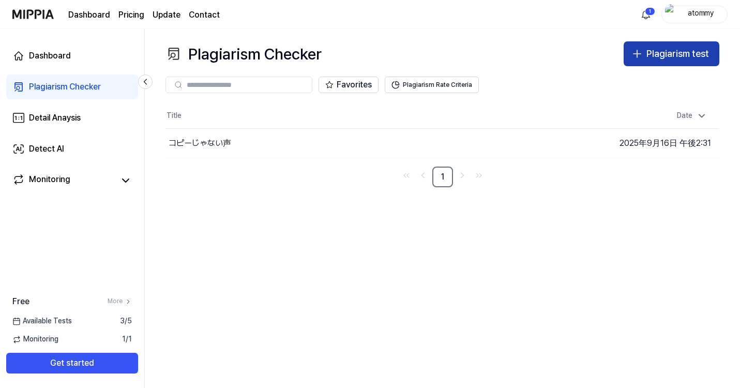
click at [675, 53] on div "Plagiarism test" at bounding box center [678, 54] width 63 height 15
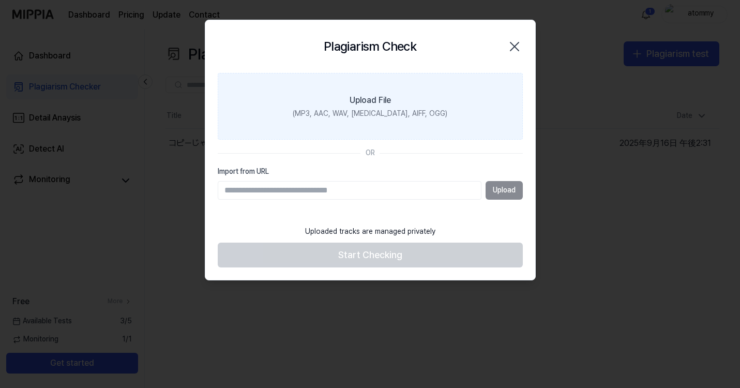
click at [398, 109] on div "(MP3, AAC, WAV, [MEDICAL_DATA], AIFF, OGG)" at bounding box center [370, 114] width 155 height 10
click at [0, 0] on input "Upload File (MP3, AAC, WAV, [MEDICAL_DATA], AIFF, OGG)" at bounding box center [0, 0] width 0 height 0
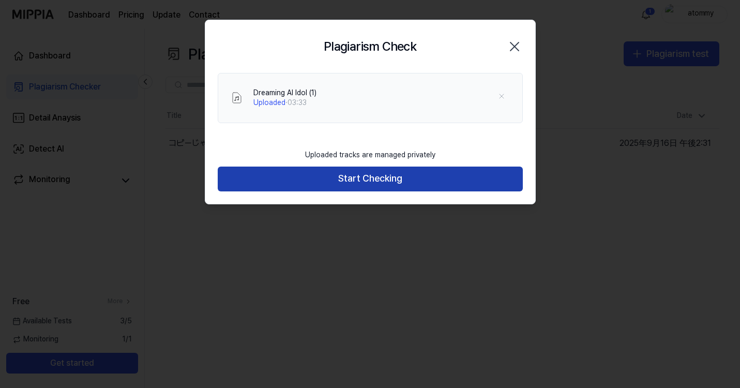
click at [381, 187] on button "Start Checking" at bounding box center [370, 179] width 305 height 25
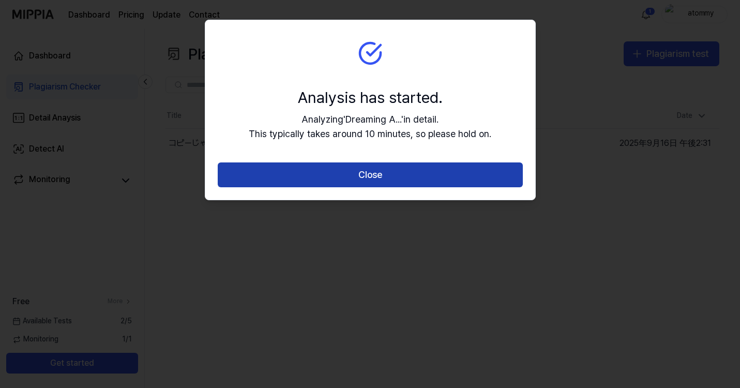
click at [378, 176] on button "Close" at bounding box center [370, 174] width 305 height 25
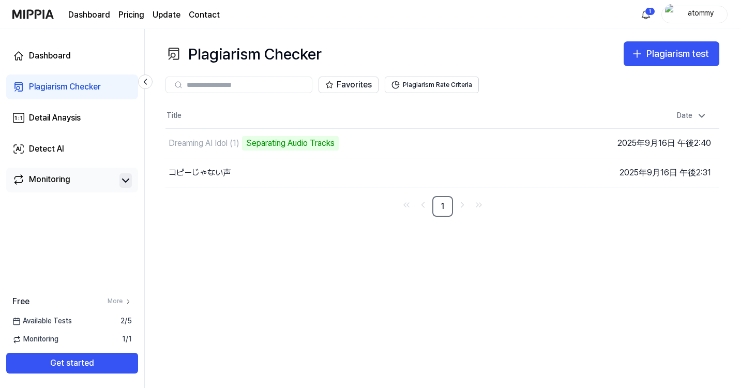
click at [127, 179] on icon at bounding box center [126, 180] width 12 height 12
click at [211, 214] on nav "1" at bounding box center [443, 206] width 554 height 21
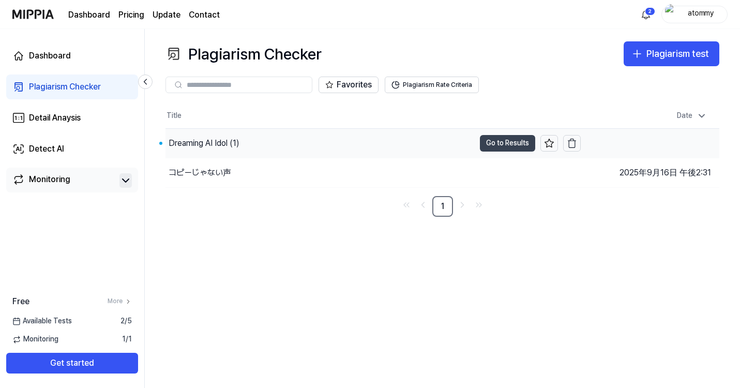
click at [490, 144] on button "Go to Results" at bounding box center [507, 143] width 55 height 17
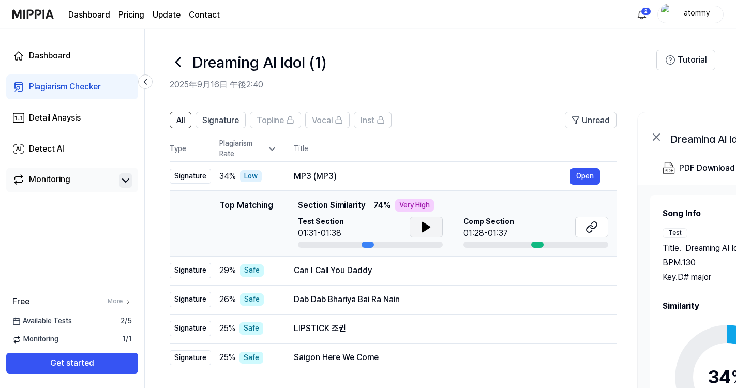
click at [424, 231] on icon at bounding box center [426, 226] width 7 height 9
click at [424, 231] on icon at bounding box center [424, 227] width 2 height 8
click at [597, 225] on icon at bounding box center [594, 225] width 6 height 7
click at [586, 175] on button "Open" at bounding box center [585, 176] width 30 height 17
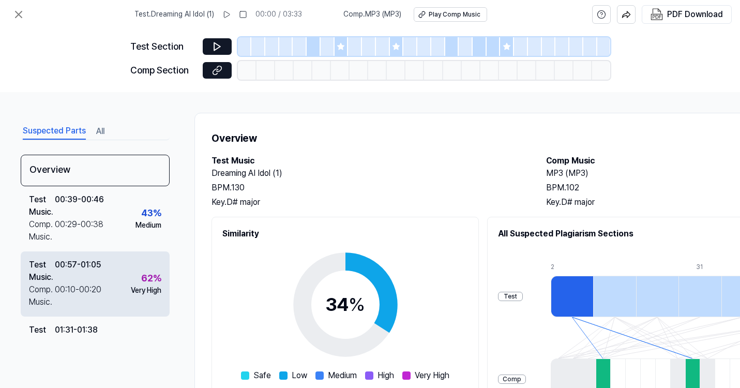
click at [121, 288] on div "Test Music . 00:57 - 01:05 Comp. Music . 00:10 - 00:20 62 % Very High" at bounding box center [95, 283] width 149 height 65
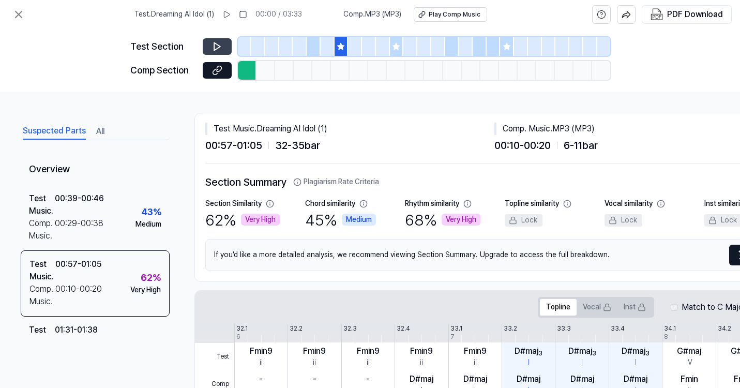
click at [223, 43] on button at bounding box center [217, 46] width 29 height 17
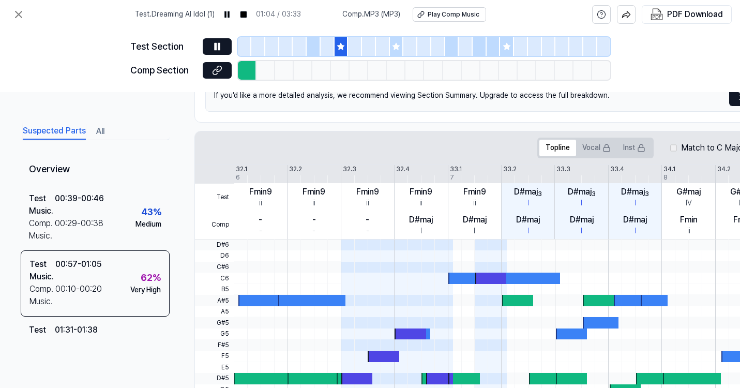
scroll to position [161, 0]
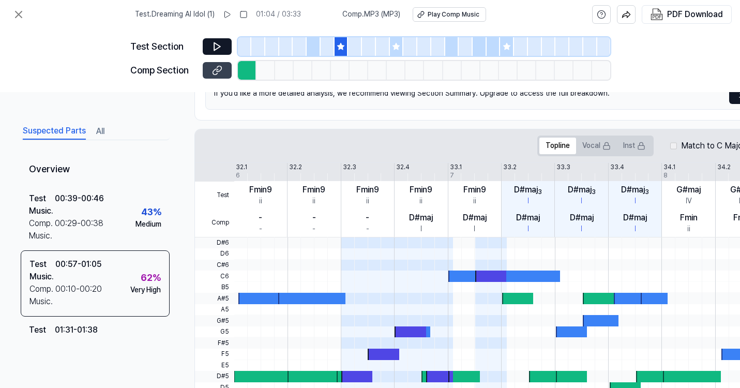
click at [221, 70] on icon at bounding box center [217, 70] width 10 height 10
click at [21, 12] on icon at bounding box center [19, 14] width 6 height 6
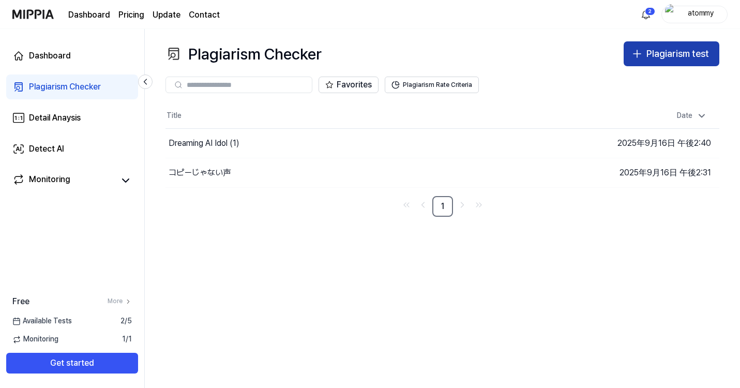
click at [659, 54] on div "Plagiarism test" at bounding box center [678, 54] width 63 height 15
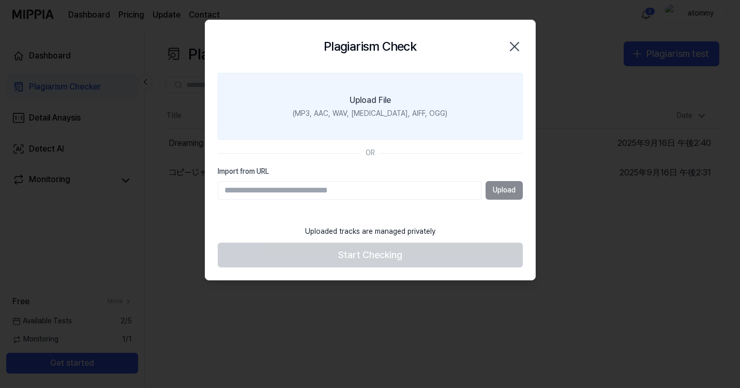
click at [399, 109] on div "(MP3, AAC, WAV, [MEDICAL_DATA], AIFF, OGG)" at bounding box center [370, 114] width 155 height 10
click at [0, 0] on input "Upload File (MP3, AAC, WAV, [MEDICAL_DATA], AIFF, OGG)" at bounding box center [0, 0] width 0 height 0
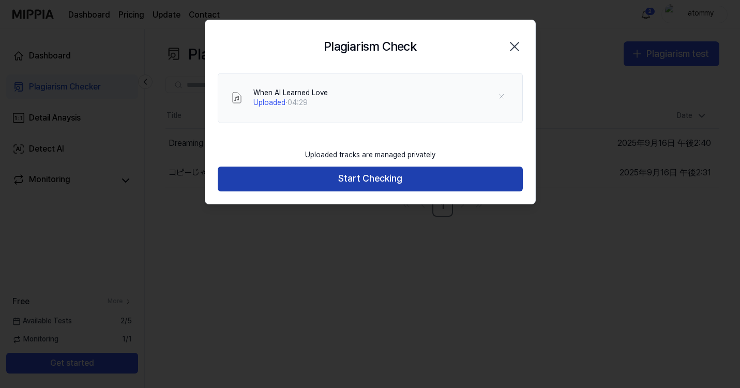
click at [368, 181] on button "Start Checking" at bounding box center [370, 179] width 305 height 25
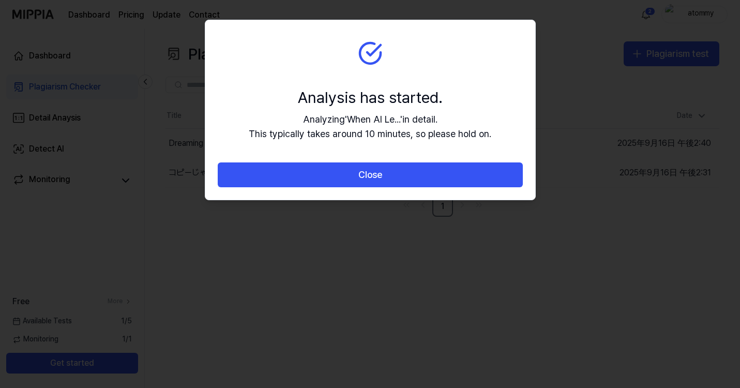
click at [368, 181] on button "Close" at bounding box center [370, 174] width 305 height 25
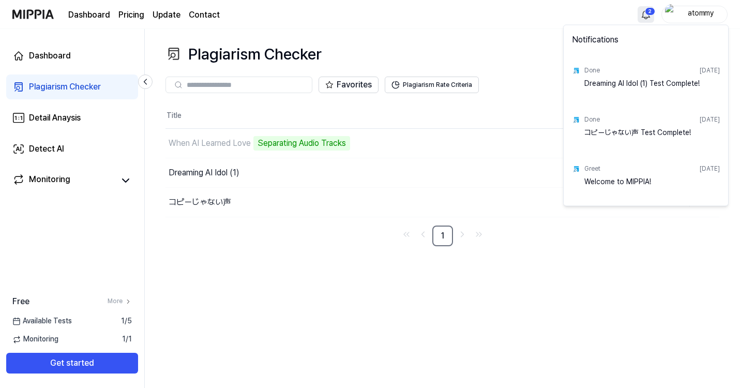
click at [651, 10] on html "Dashboard Pricing Update Contact 2 atommy Dashboard Plagiarism Checker Detail A…" at bounding box center [370, 194] width 740 height 388
click at [532, 6] on html "Dashboard Pricing Update Contact atommy Dashboard Plagiarism Checker Detail Ana…" at bounding box center [370, 194] width 740 height 388
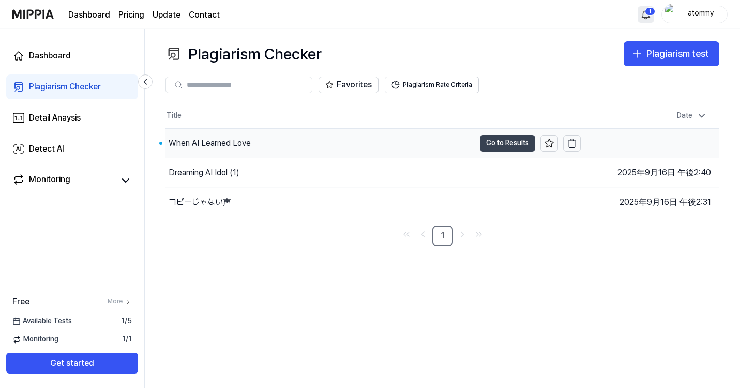
click at [491, 141] on button "Go to Results" at bounding box center [507, 143] width 55 height 17
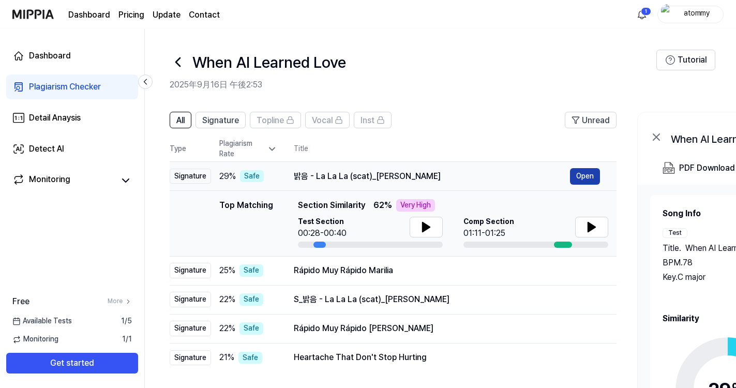
click at [594, 177] on button "Open" at bounding box center [585, 176] width 30 height 17
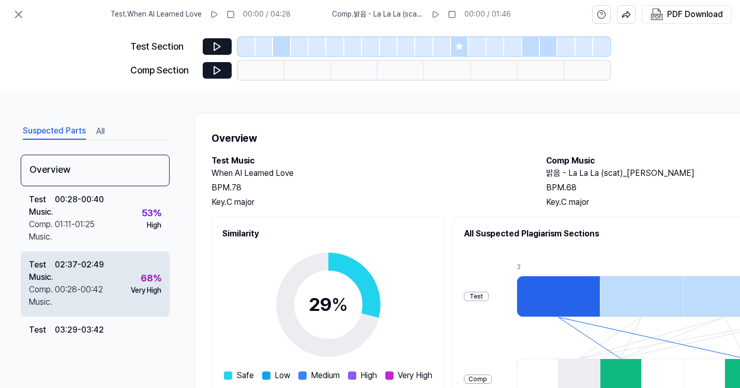
click at [68, 282] on div "02:37 - 02:49" at bounding box center [79, 271] width 49 height 25
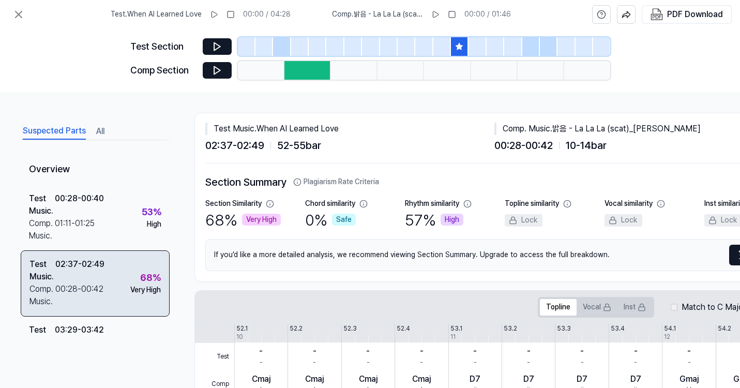
scroll to position [118, 0]
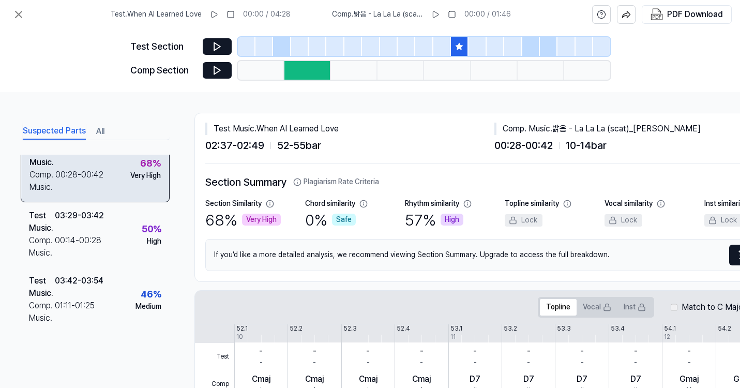
click at [112, 175] on div "Test Music . 02:37 - 02:49 Comp. Music . 00:28 - 00:42 68 % Very High" at bounding box center [95, 169] width 149 height 66
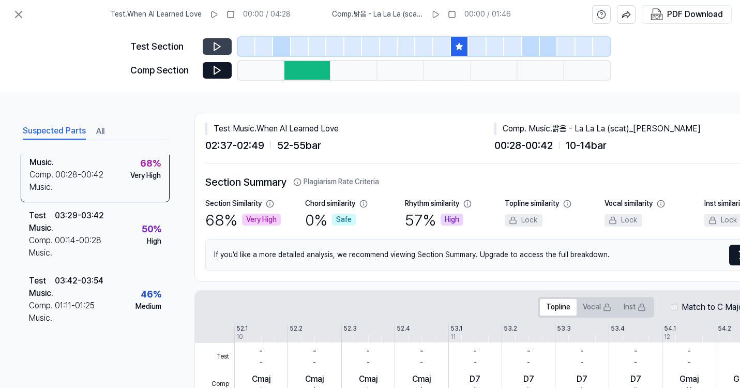
click at [222, 44] on icon at bounding box center [217, 46] width 10 height 10
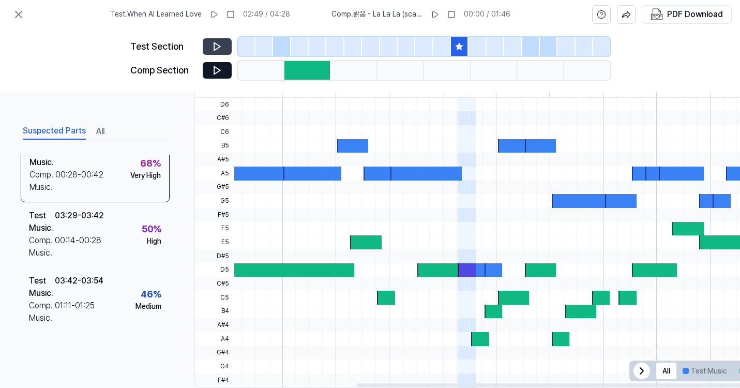
scroll to position [0, 0]
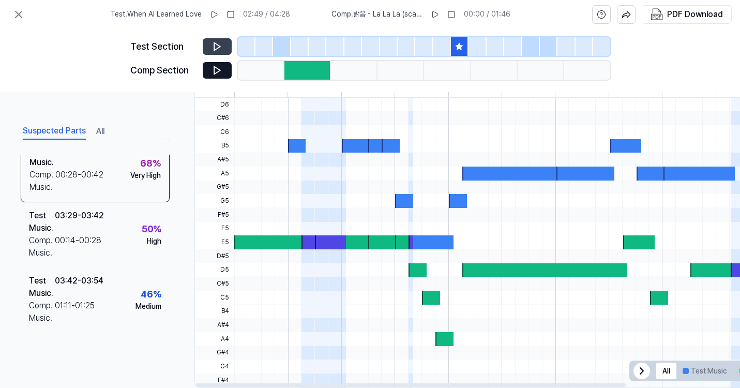
click at [457, 45] on icon at bounding box center [459, 46] width 7 height 7
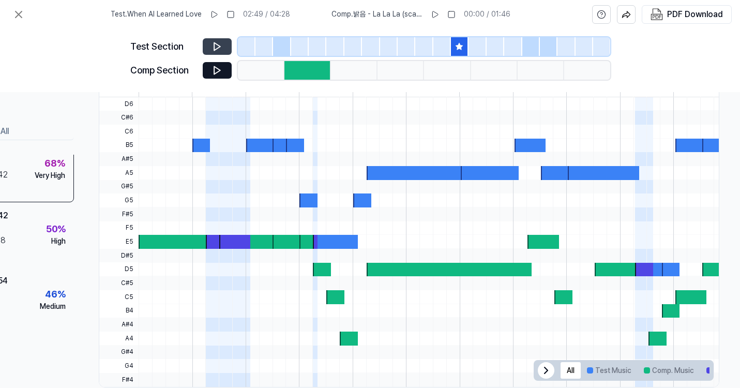
click at [480, 43] on div at bounding box center [478, 46] width 18 height 19
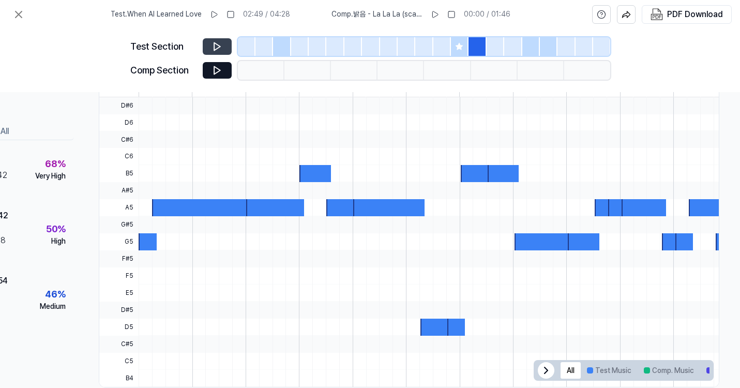
click at [463, 44] on icon at bounding box center [459, 46] width 8 height 8
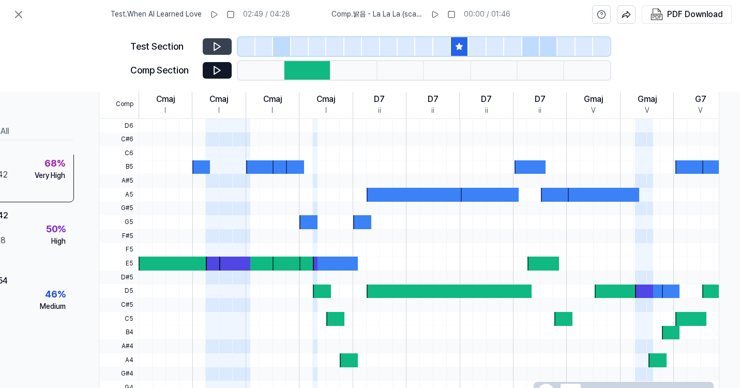
scroll to position [118, 0]
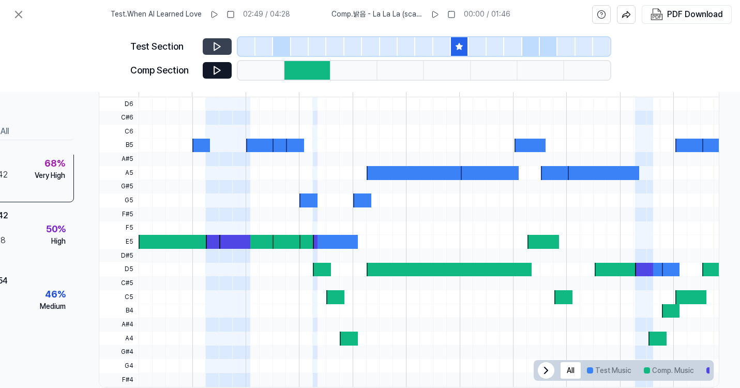
click at [219, 41] on button at bounding box center [217, 46] width 29 height 17
click at [222, 71] on button at bounding box center [217, 70] width 29 height 17
click at [216, 48] on icon at bounding box center [217, 47] width 6 height 8
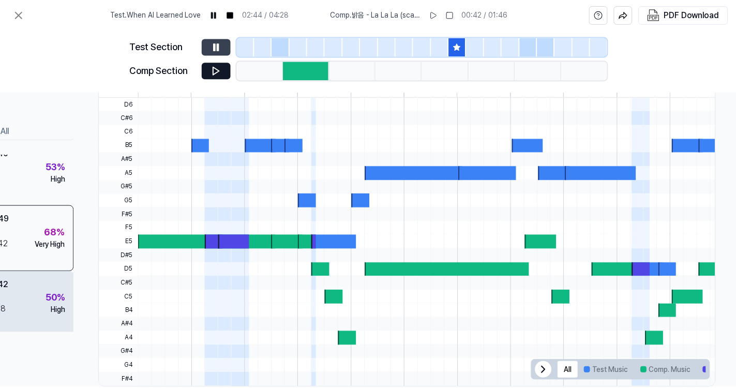
scroll to position [51, 0]
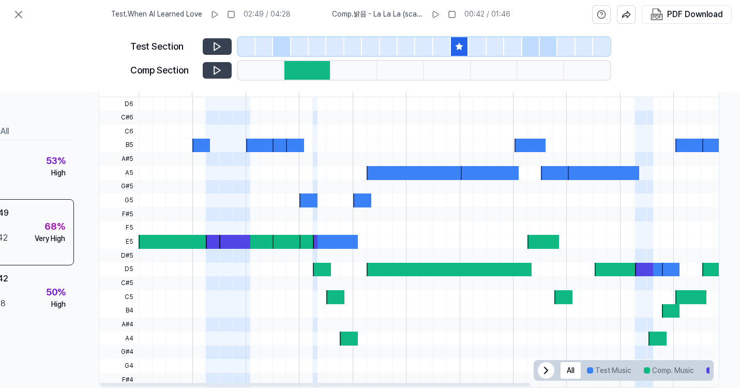
click at [218, 70] on icon at bounding box center [217, 70] width 10 height 10
click at [218, 44] on icon at bounding box center [217, 46] width 10 height 10
click at [16, 17] on icon at bounding box center [19, 14] width 6 height 6
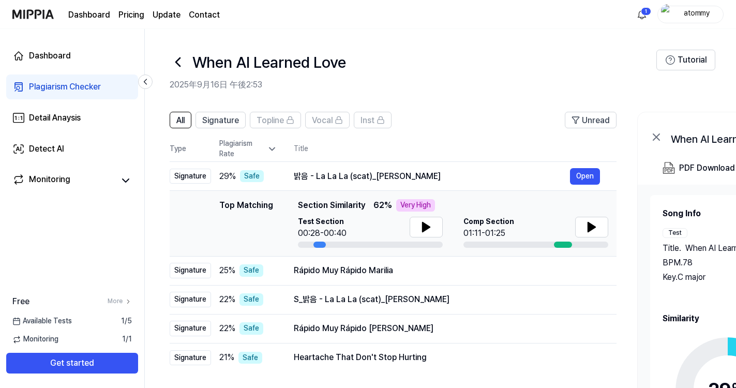
click at [177, 61] on icon at bounding box center [178, 62] width 17 height 17
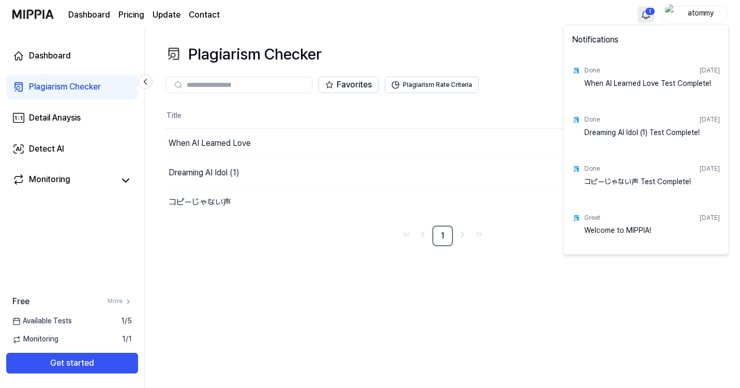
click at [644, 12] on html "Dashboard Pricing Update Contact 1 atommy Dashboard Plagiarism Checker Detail A…" at bounding box center [370, 194] width 740 height 388
click at [644, 13] on html "Dashboard Pricing Update Contact atommy Dashboard Plagiarism Checker Detail Ana…" at bounding box center [370, 194] width 740 height 388
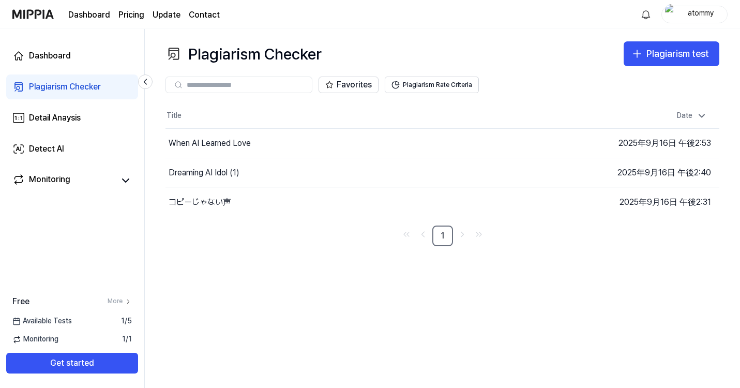
click at [128, 19] on page\) "Pricing" at bounding box center [131, 15] width 26 height 12
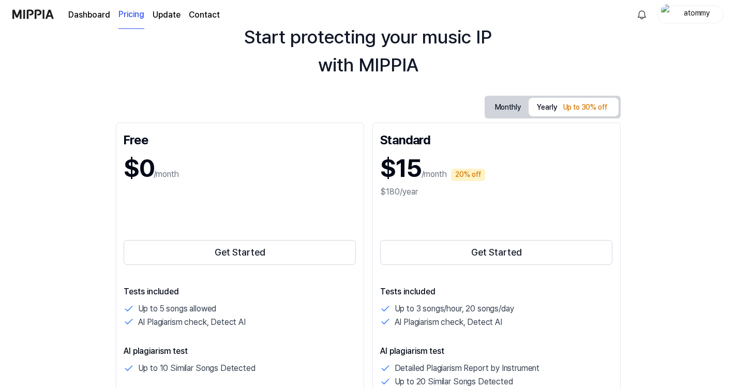
scroll to position [35, 0]
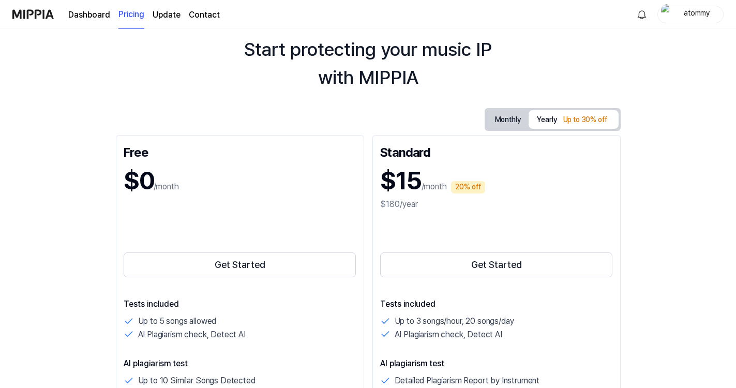
click at [506, 122] on button "Monthly" at bounding box center [508, 120] width 42 height 16
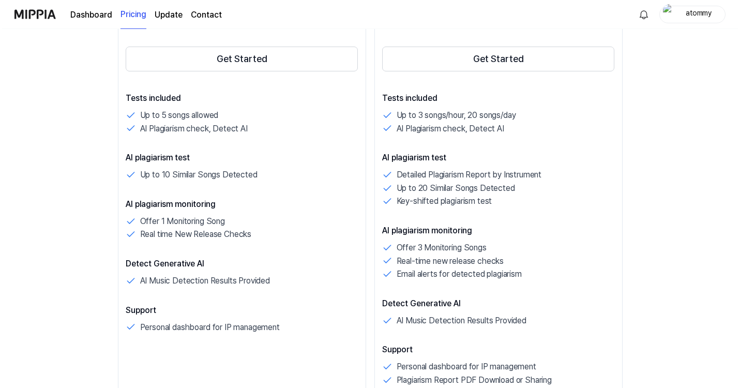
scroll to position [0, 0]
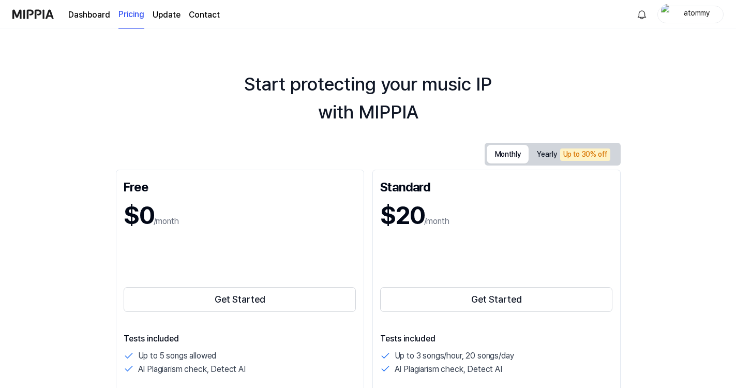
click at [99, 15] on link "Dashboard" at bounding box center [89, 15] width 42 height 12
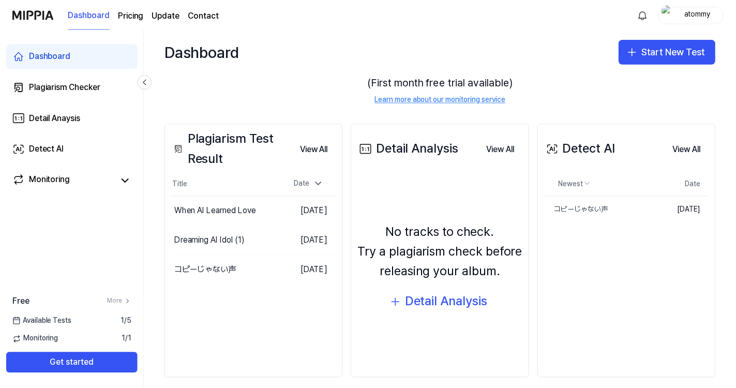
scroll to position [84, 0]
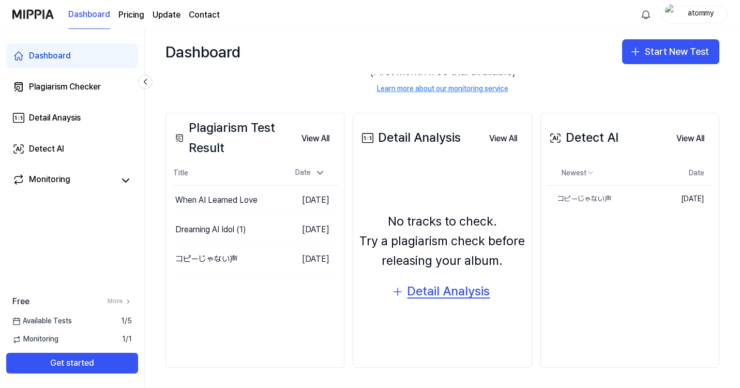
click at [476, 293] on div "Detail Analysis" at bounding box center [448, 291] width 83 height 20
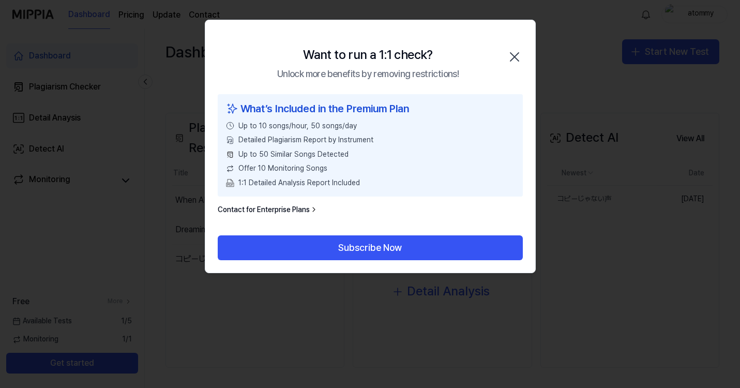
click at [517, 57] on icon "button" at bounding box center [514, 57] width 17 height 17
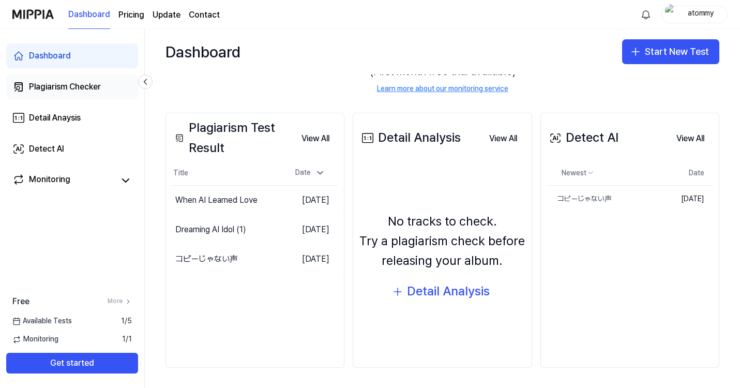
click at [78, 85] on div "Plagiarism Checker" at bounding box center [65, 87] width 72 height 12
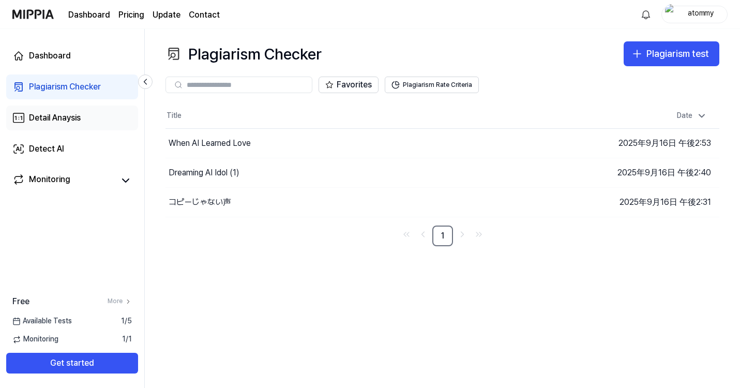
click at [75, 120] on div "Detail Anaysis" at bounding box center [55, 118] width 52 height 12
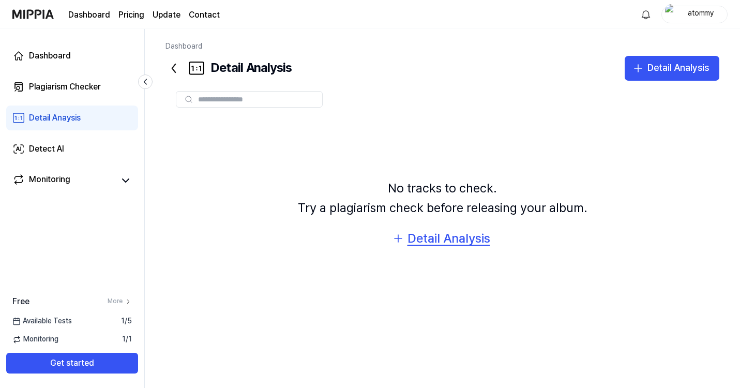
click at [437, 236] on div "Detail Analysis" at bounding box center [449, 239] width 83 height 20
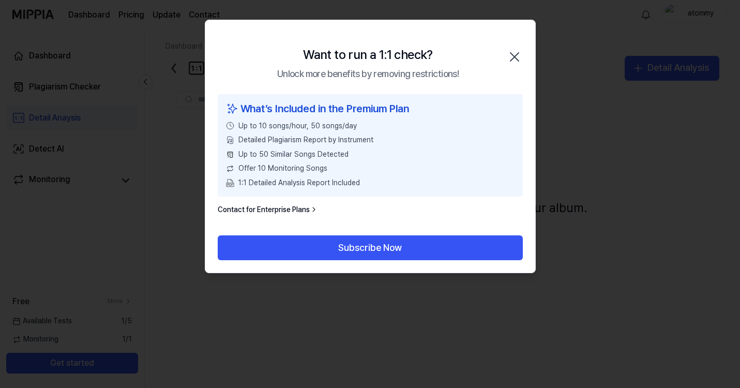
click at [517, 53] on icon "button" at bounding box center [515, 57] width 8 height 8
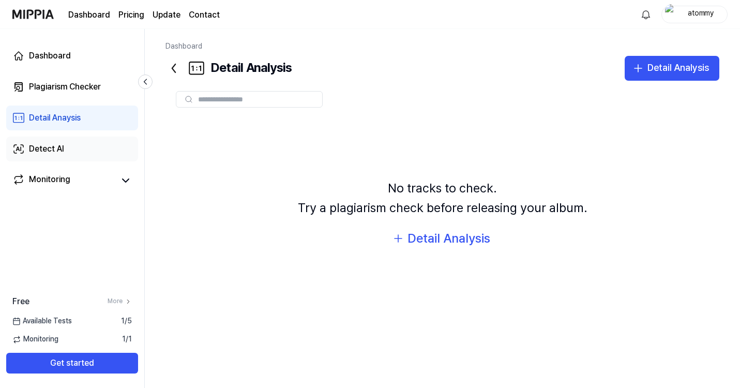
click at [61, 153] on div "Detect AI" at bounding box center [46, 149] width 35 height 12
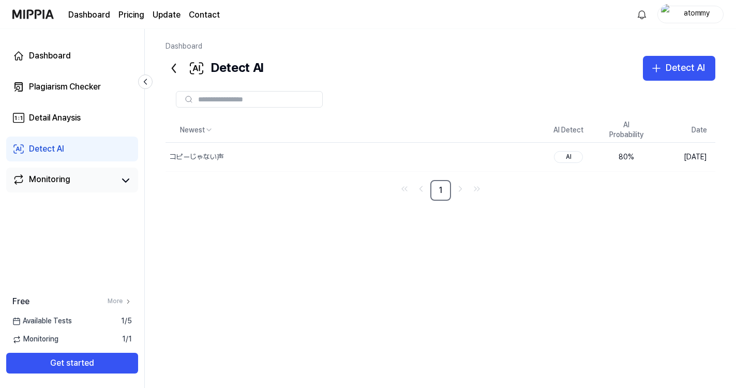
click at [68, 181] on div "Monitoring" at bounding box center [49, 180] width 41 height 14
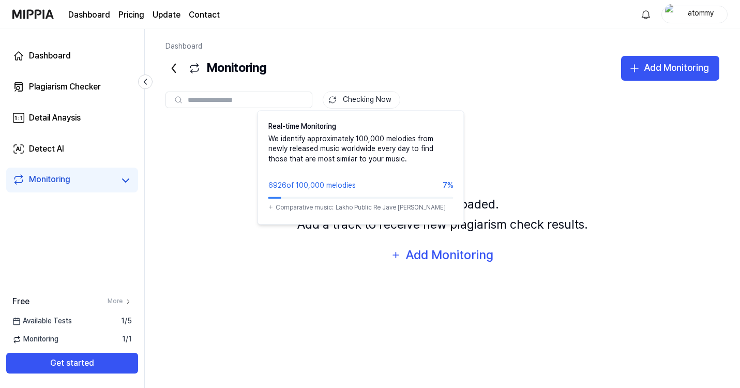
click at [357, 98] on button "Checking Now" at bounding box center [362, 100] width 78 height 18
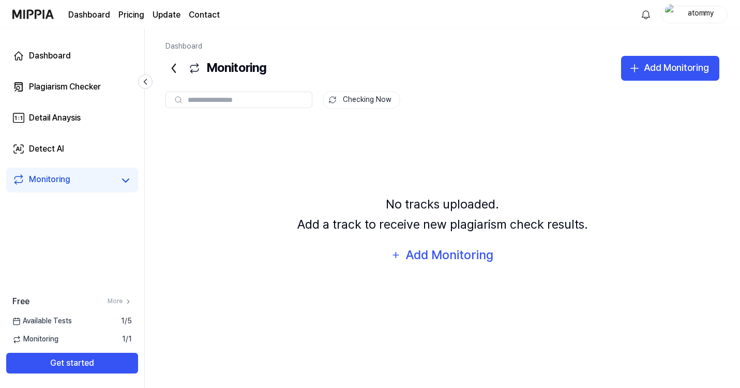
click at [357, 98] on button "Checking Now" at bounding box center [362, 100] width 78 height 18
click at [667, 66] on div "Add Monitoring" at bounding box center [676, 68] width 65 height 15
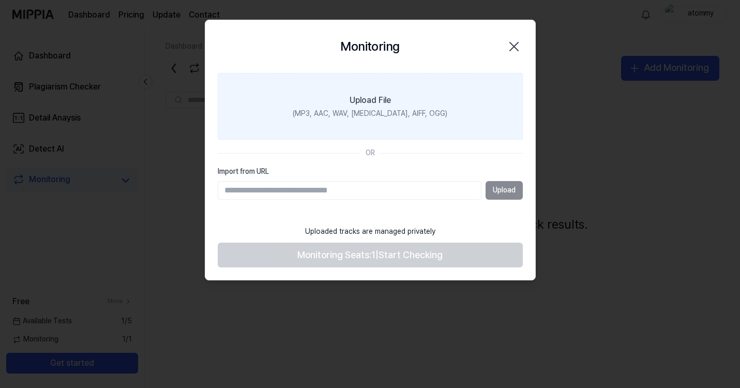
click at [380, 108] on label "Upload File (MP3, AAC, WAV, [MEDICAL_DATA], AIFF, OGG)" at bounding box center [370, 106] width 305 height 67
click at [0, 0] on input "Upload File (MP3, AAC, WAV, [MEDICAL_DATA], AIFF, OGG)" at bounding box center [0, 0] width 0 height 0
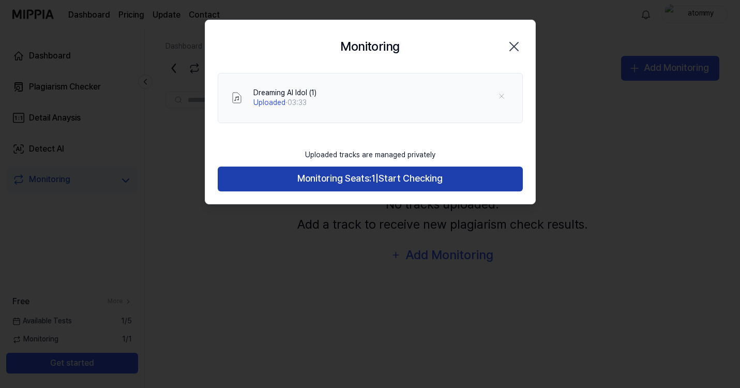
click at [393, 186] on button "Monitoring Seats: 1 | Start Checking" at bounding box center [370, 179] width 305 height 25
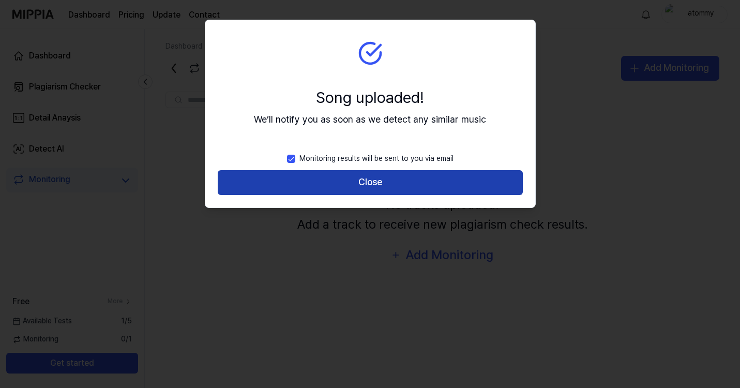
click at [393, 187] on button "Close" at bounding box center [370, 182] width 305 height 25
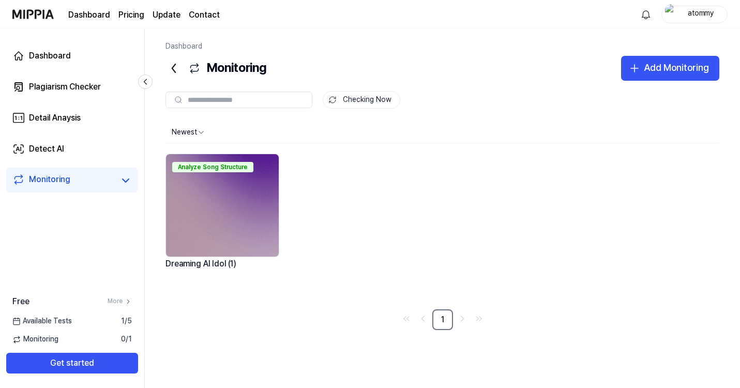
click at [126, 14] on page\) "Pricing" at bounding box center [131, 15] width 26 height 12
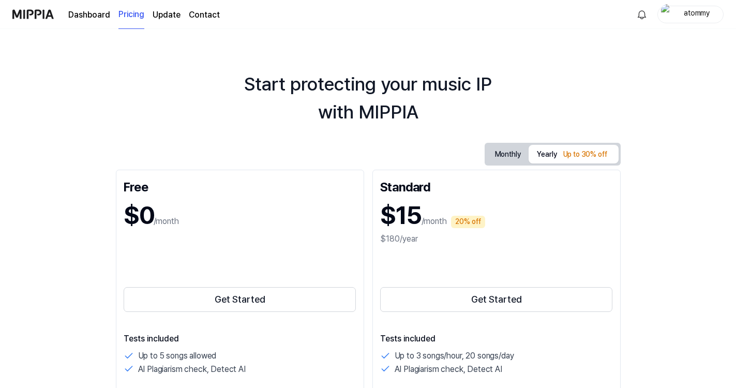
click at [93, 18] on link "Dashboard" at bounding box center [89, 15] width 42 height 12
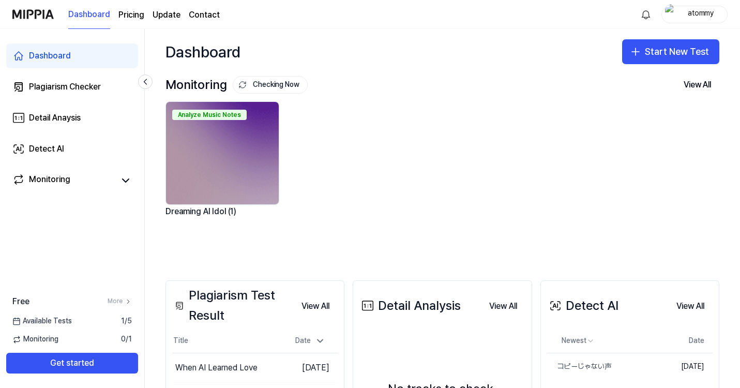
click at [61, 319] on span "Available Tests" at bounding box center [41, 321] width 59 height 10
click at [125, 300] on icon at bounding box center [128, 301] width 7 height 7
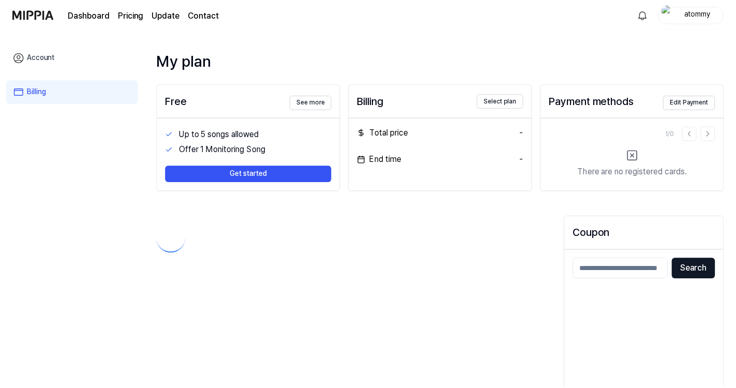
scroll to position [50, 0]
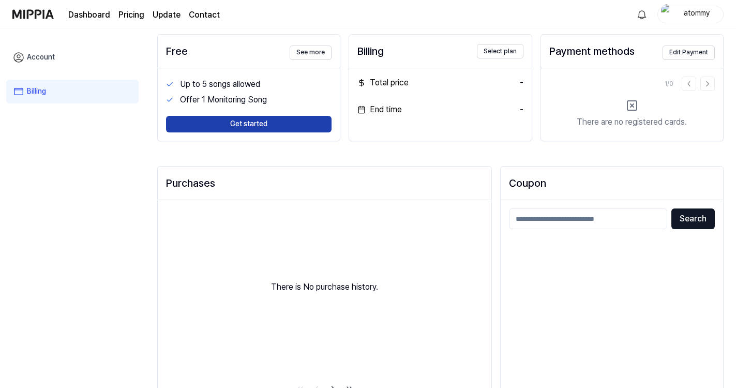
click at [268, 124] on button "Get started" at bounding box center [249, 124] width 166 height 17
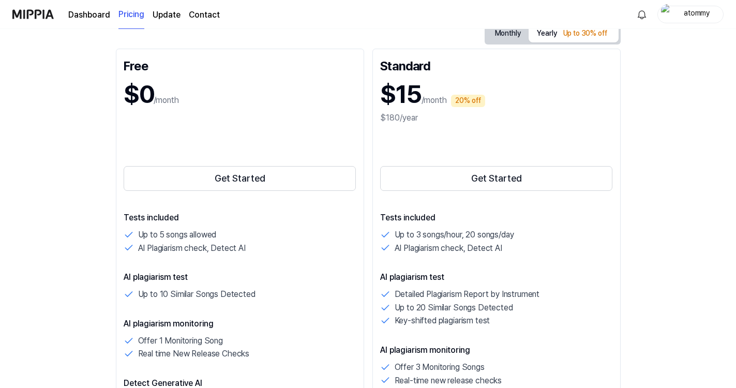
scroll to position [174, 0]
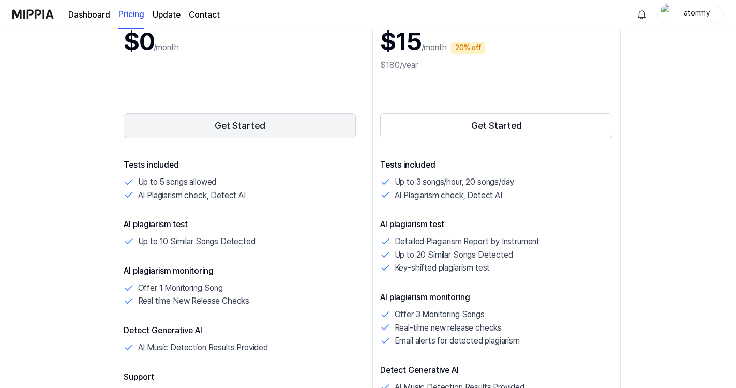
click at [252, 130] on button "Get Started" at bounding box center [240, 125] width 233 height 25
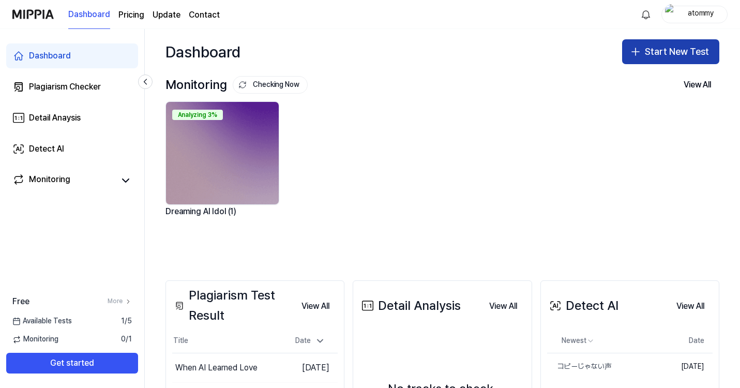
click at [654, 54] on button "Start New Test" at bounding box center [670, 51] width 97 height 25
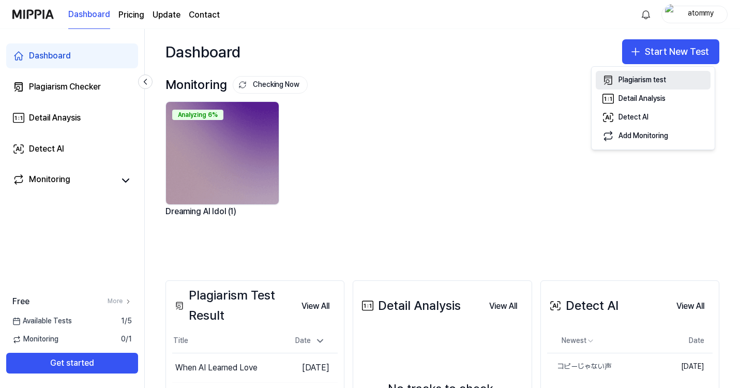
click at [632, 81] on div "Plagiarism test" at bounding box center [643, 80] width 48 height 10
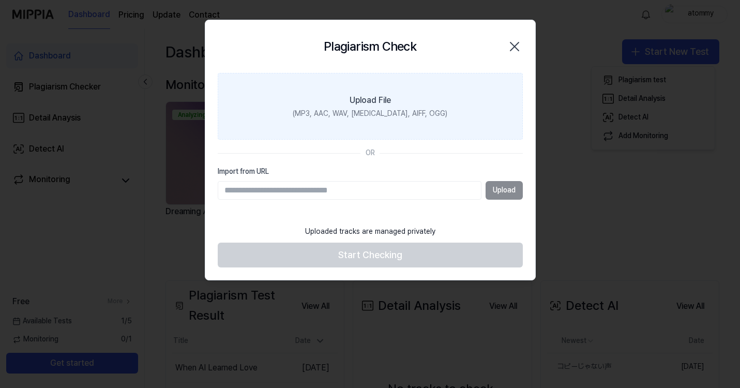
click at [409, 121] on label "Upload File (MP3, AAC, WAV, [MEDICAL_DATA], AIFF, OGG)" at bounding box center [370, 106] width 305 height 67
click at [0, 0] on input "Upload File (MP3, AAC, WAV, [MEDICAL_DATA], AIFF, OGG)" at bounding box center [0, 0] width 0 height 0
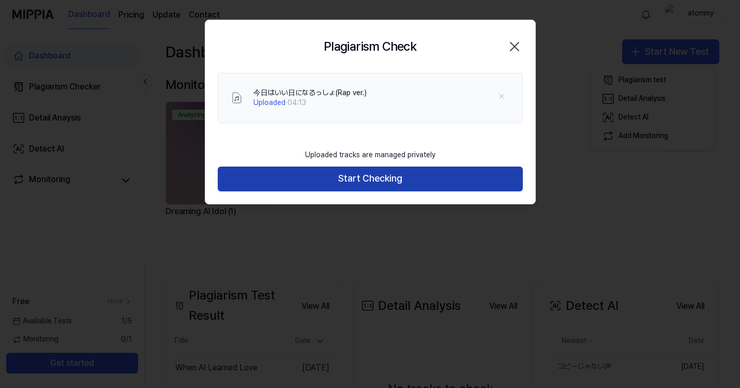
click at [393, 183] on button "Start Checking" at bounding box center [370, 179] width 305 height 25
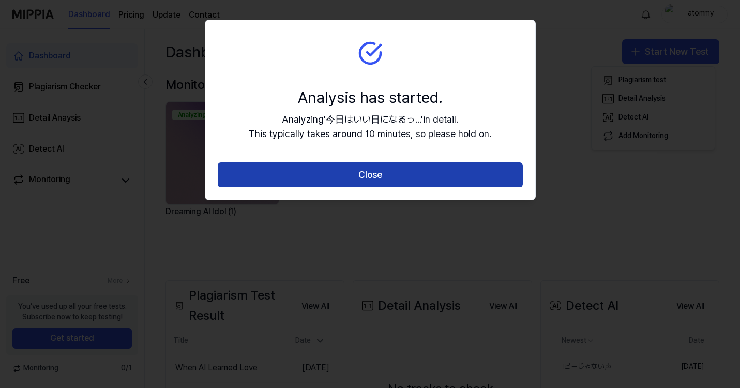
click at [385, 178] on button "Close" at bounding box center [370, 174] width 305 height 25
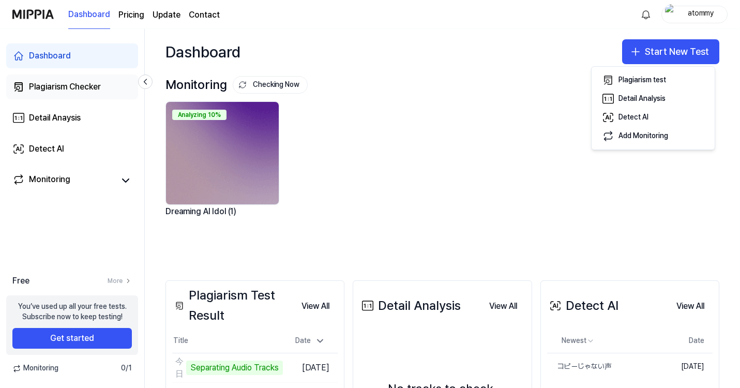
click at [74, 86] on div "Plagiarism Checker" at bounding box center [65, 87] width 72 height 12
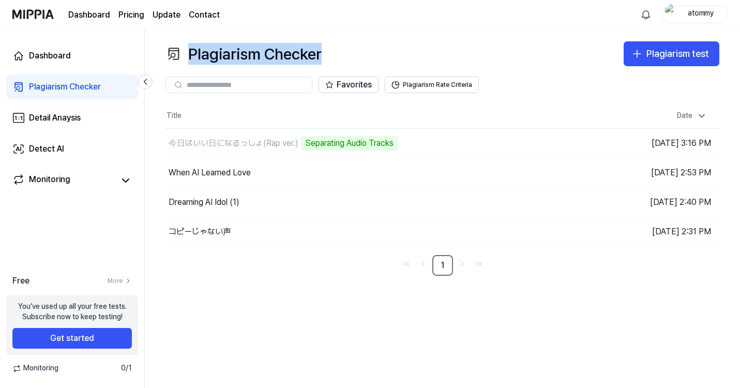
drag, startPoint x: 188, startPoint y: 54, endPoint x: 322, endPoint y: 54, distance: 134.0
click at [322, 54] on div "Plagiarism Checker" at bounding box center [244, 53] width 156 height 25
click at [316, 64] on div at bounding box center [316, 64] width 0 height 0
click at [200, 387] on div at bounding box center [103, 388] width 207 height 0
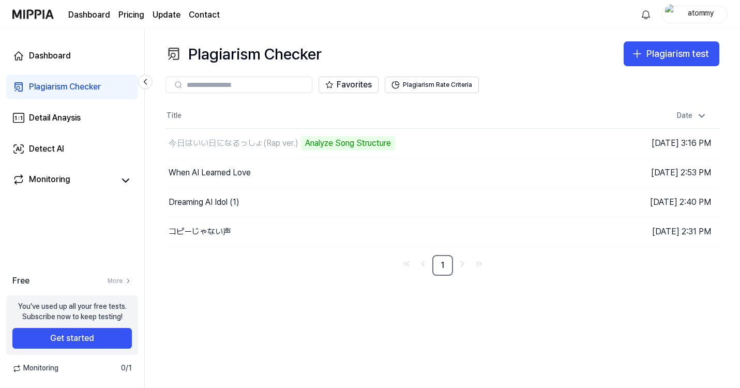
click at [397, 47] on div "Plagiarism Checker Plagiarism test" at bounding box center [443, 53] width 554 height 25
click at [70, 180] on link "Monitoring" at bounding box center [63, 180] width 103 height 14
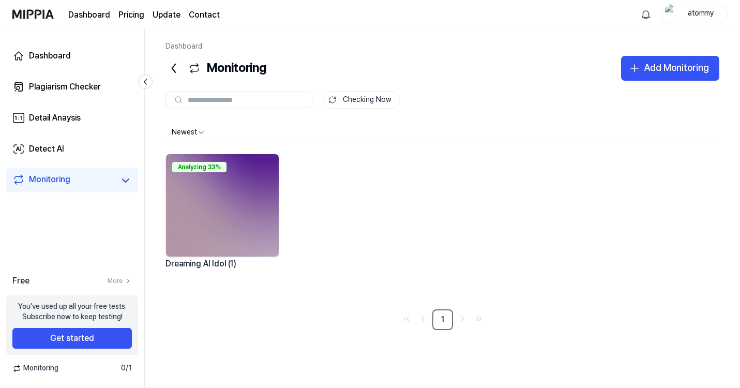
click at [63, 243] on div "Dashboard Plagiarism Checker Detail Anaysis Detect AI Monitoring Free More You’…" at bounding box center [72, 208] width 145 height 359
click at [158, 321] on div "Dashboard Monitoring Add Monitoring Monitoring Checking Now Checking Now Newest…" at bounding box center [442, 208] width 595 height 359
click at [192, 317] on nav "1" at bounding box center [443, 319] width 554 height 21
click at [92, 336] on button "Get started" at bounding box center [72, 338] width 120 height 21
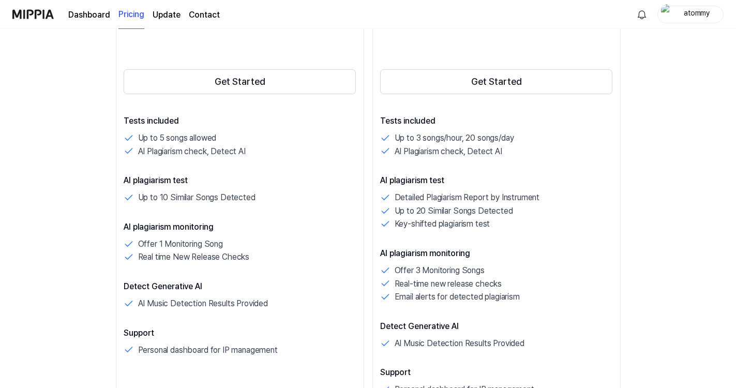
scroll to position [102, 0]
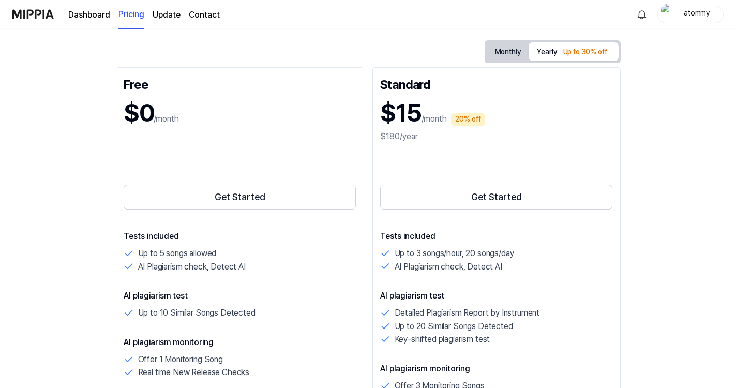
click at [88, 14] on link "Dashboard" at bounding box center [89, 15] width 42 height 12
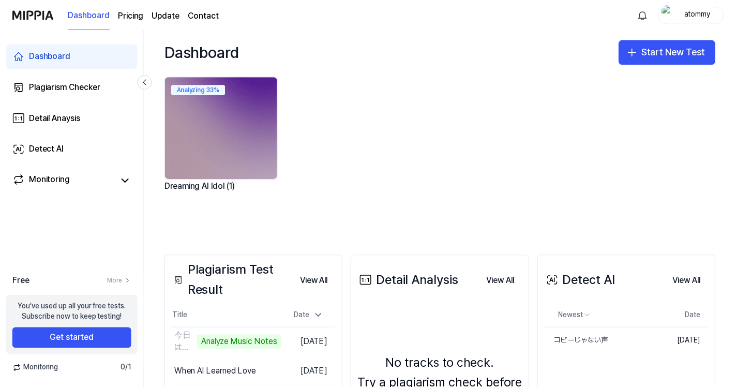
scroll to position [0, 0]
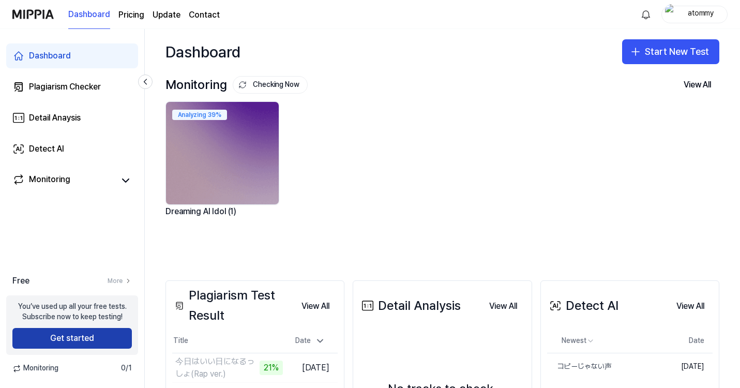
click at [83, 335] on button "Get started" at bounding box center [72, 338] width 120 height 21
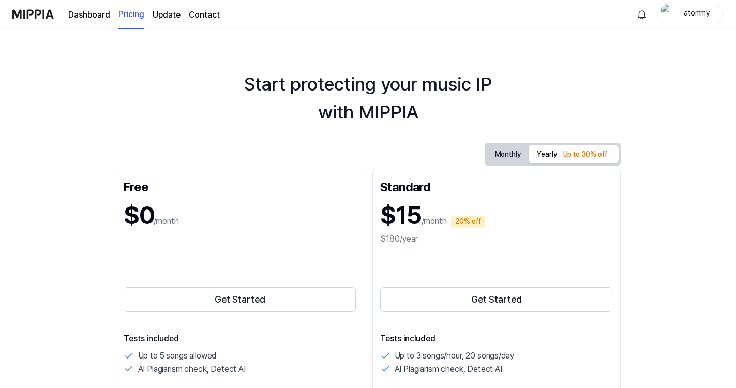
click at [509, 153] on button "Monthly" at bounding box center [508, 154] width 42 height 16
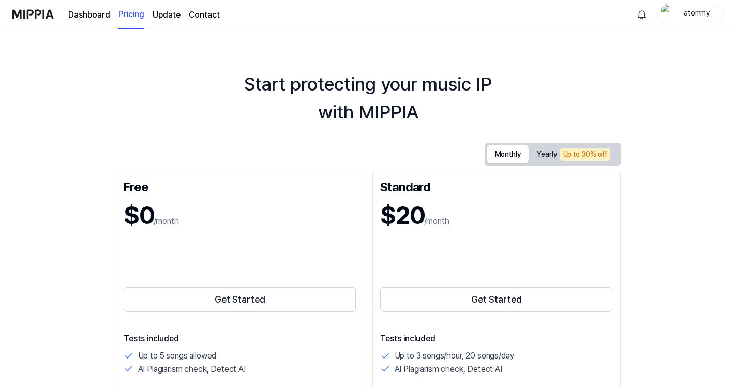
click at [560, 93] on div "Start protecting your music IP with MIPPIA" at bounding box center [368, 98] width 736 height 56
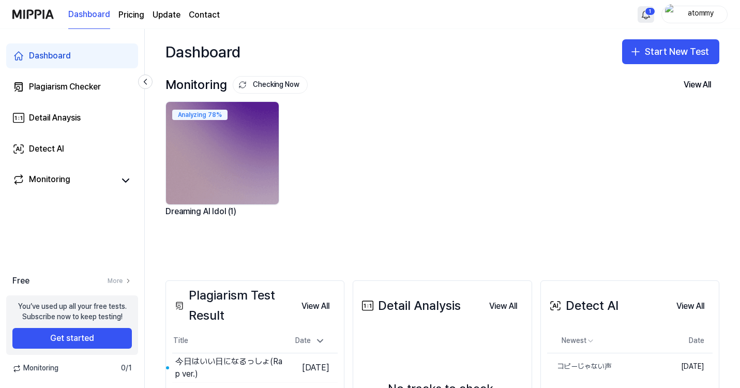
click at [649, 8] on html "Dashboard Pricing Update Contact 1 atommy Dashboard Plagiarism Checker Detail A…" at bounding box center [370, 194] width 740 height 388
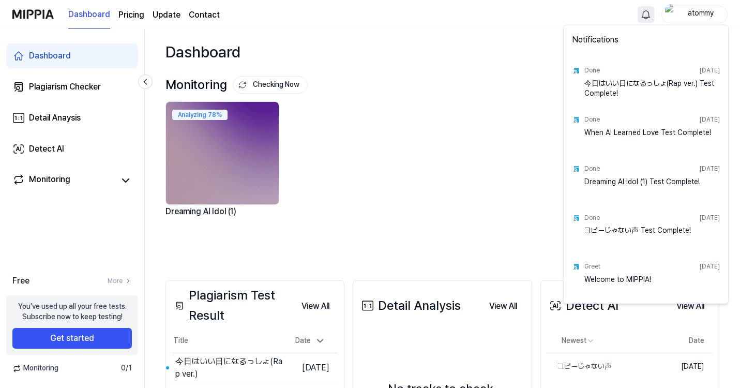
click at [600, 10] on html "Dashboard Pricing Update Contact atommy Dashboard Plagiarism Checker Detail Ana…" at bounding box center [370, 194] width 740 height 388
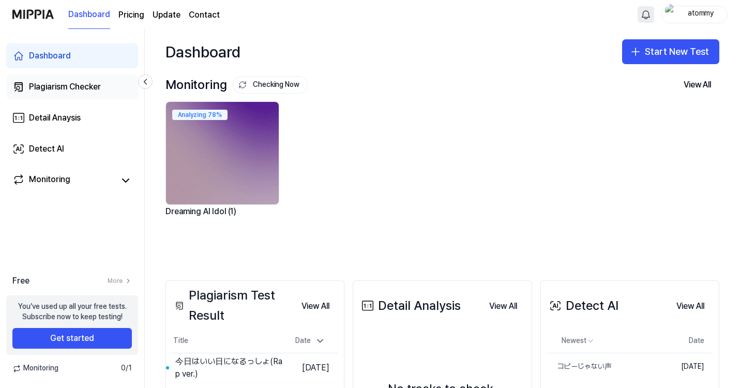
click at [85, 88] on div "Plagiarism Checker" at bounding box center [65, 87] width 72 height 12
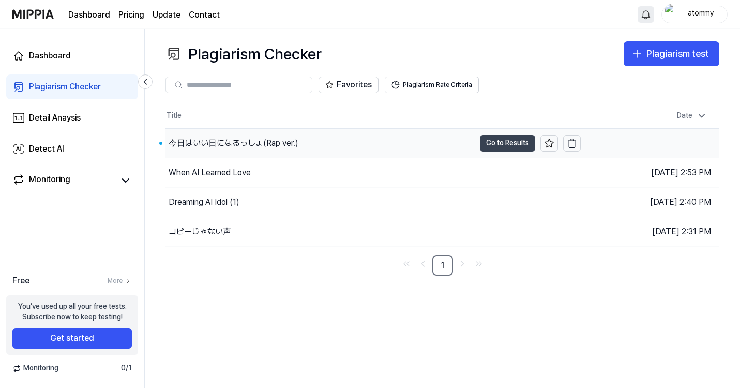
click at [508, 138] on button "Go to Results" at bounding box center [507, 143] width 55 height 17
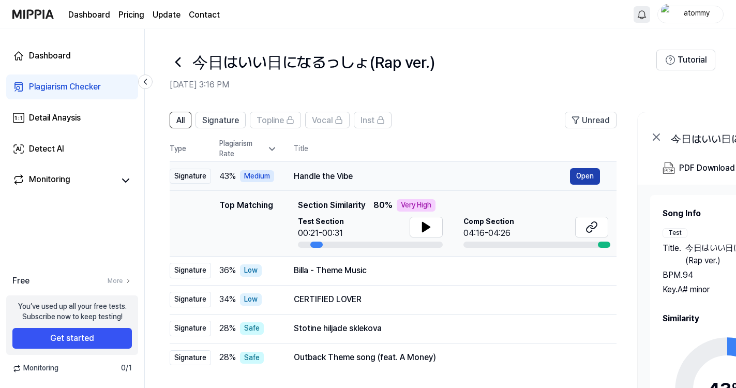
click at [584, 176] on button "Open" at bounding box center [585, 176] width 30 height 17
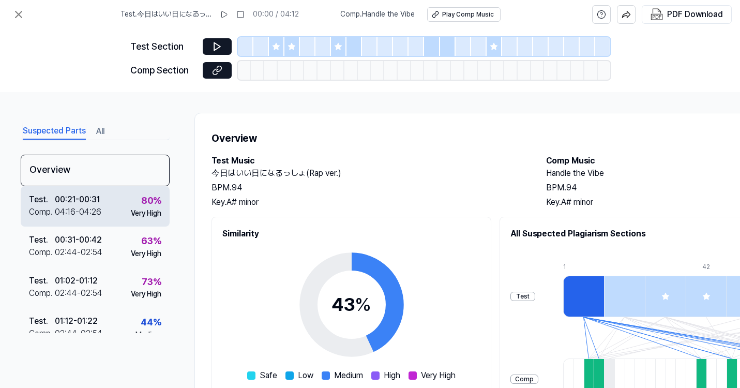
click at [117, 199] on div "Test . 00:21 - 00:31 Comp . 04:16 - 04:26 80 % Very High" at bounding box center [95, 206] width 149 height 40
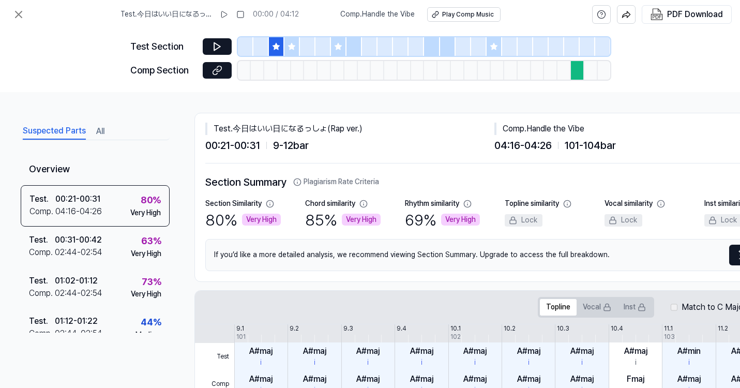
click at [271, 46] on div at bounding box center [277, 46] width 16 height 19
click at [219, 44] on icon at bounding box center [217, 46] width 10 height 10
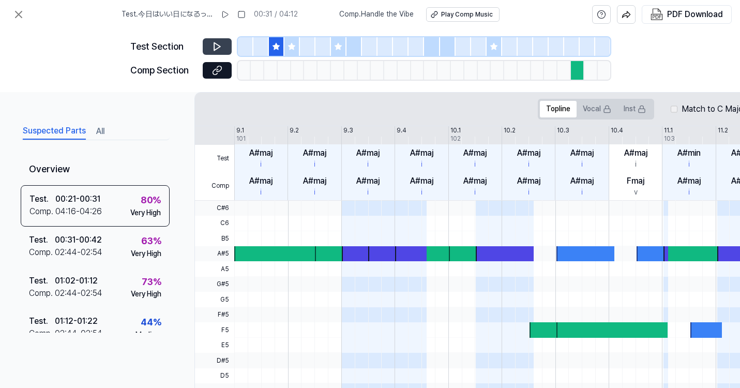
scroll to position [165, 0]
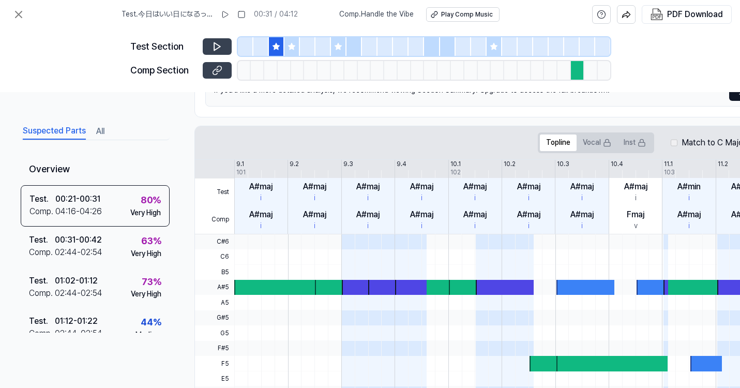
click at [216, 71] on icon at bounding box center [218, 69] width 5 height 6
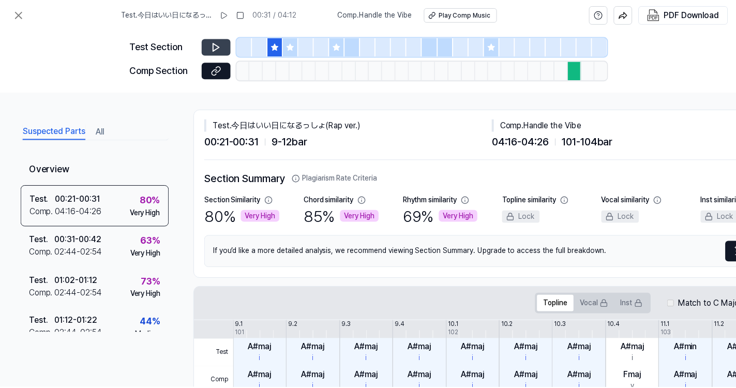
scroll to position [0, 0]
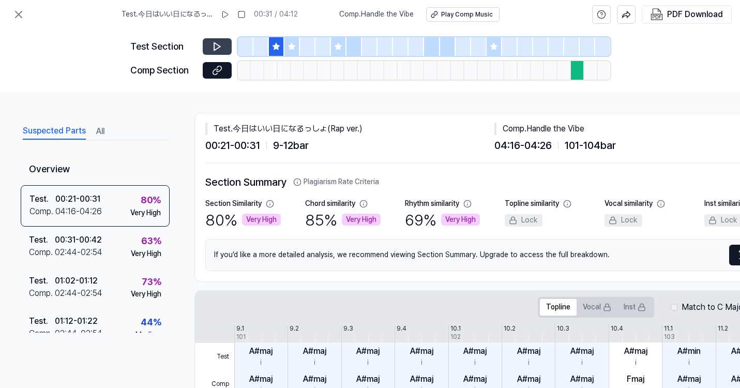
click at [363, 102] on div "Suspected Parts All Overview Test . 00:21 - 00:31 Comp . 04:16 - 04:26 80 % Ver…" at bounding box center [370, 240] width 740 height 296
click at [20, 14] on icon at bounding box center [18, 14] width 12 height 12
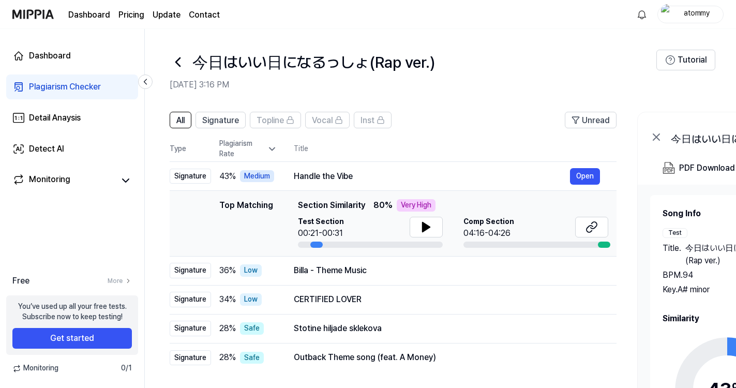
click at [479, 68] on div "今日はいい日になるっしょ(Rap ver.)" at bounding box center [413, 62] width 487 height 25
click at [556, 31] on header "今日はいい日になるっしょ(Rap ver.) [DATE] 3:16 PM Tutorial" at bounding box center [440, 65] width 591 height 72
click at [572, 61] on div "今日はいい日になるっしょ(Rap ver.)" at bounding box center [413, 62] width 487 height 25
click at [643, 16] on html "Dashboard Pricing Update Contact 1 atommy Dashboard Plagiarism Checker Detail A…" at bounding box center [368, 194] width 736 height 388
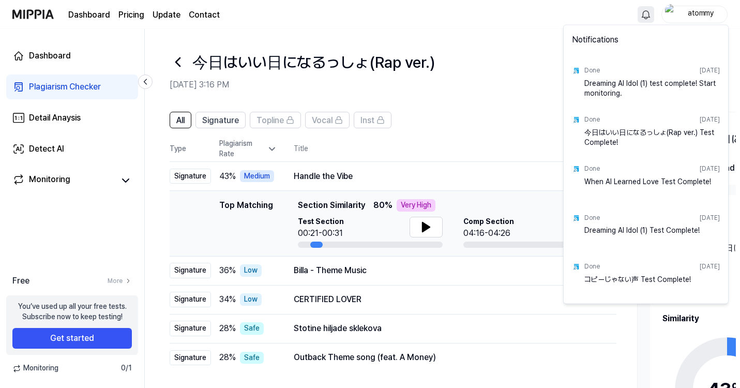
click at [643, 16] on html "Dashboard Pricing Update Contact atommy Dashboard Plagiarism Checker Detail Ana…" at bounding box center [370, 194] width 740 height 388
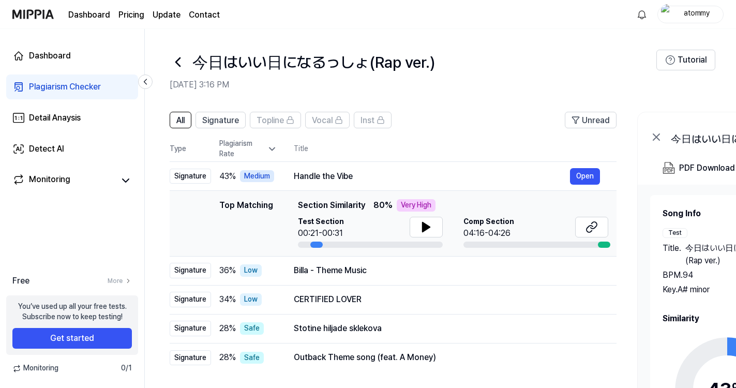
click at [588, 16] on div "Dashboard Pricing Update Contact atommy" at bounding box center [367, 14] width 711 height 28
